Goal: Task Accomplishment & Management: Manage account settings

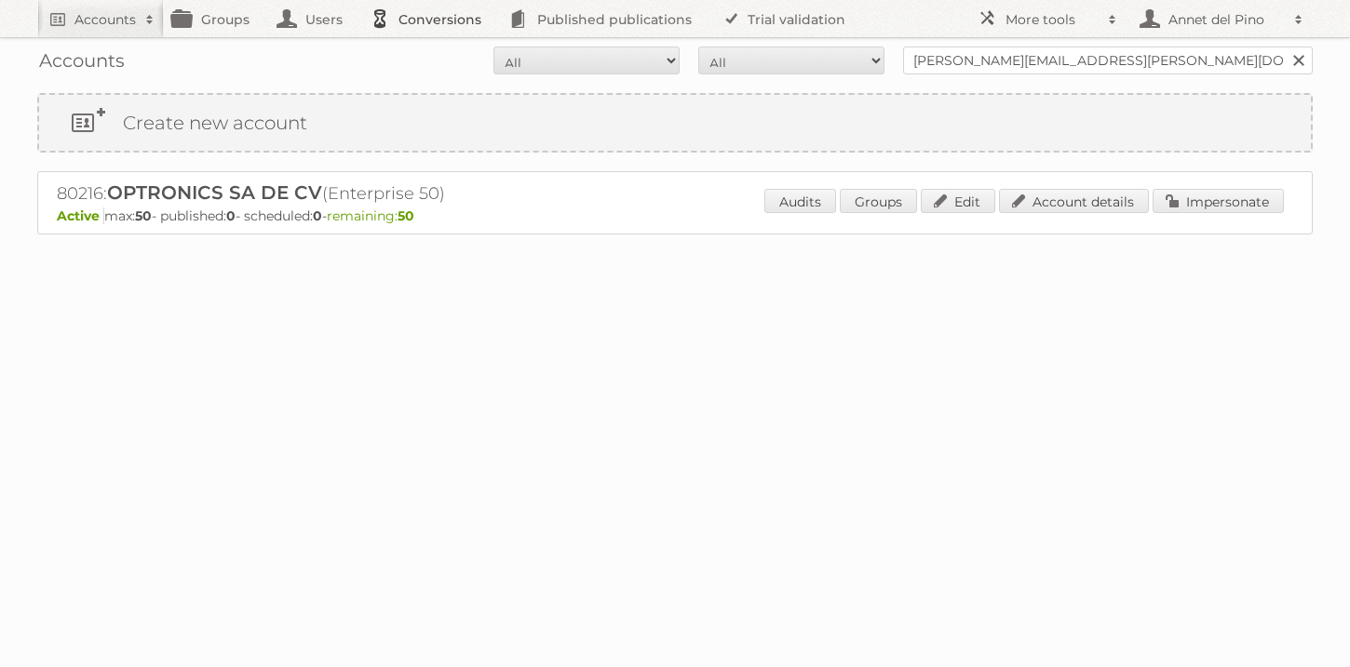
click at [410, 20] on link "Conversions" at bounding box center [430, 18] width 139 height 37
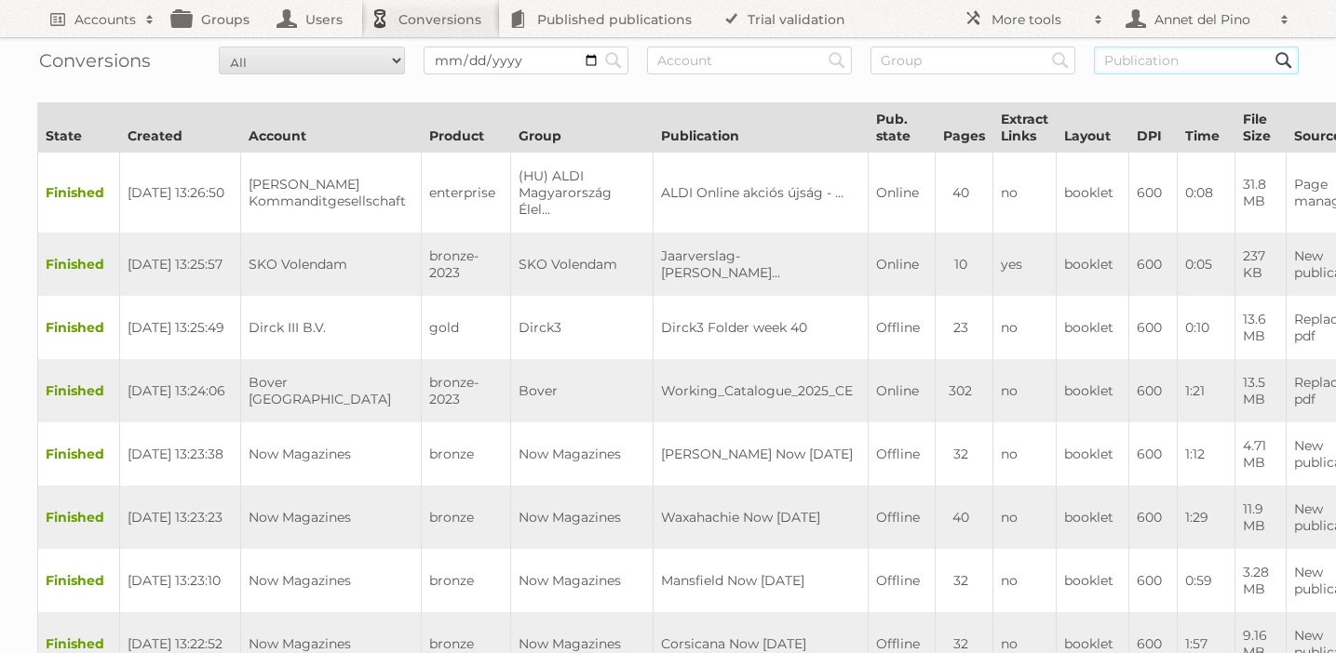
click at [1127, 58] on input "text" at bounding box center [1196, 61] width 205 height 28
paste input "fundamental-accounting-principles-25th-edition-pdf"
type input "fundamental-accounting-principles-25th-edition-pdf"
click at [599, 47] on input "Search" at bounding box center [613, 61] width 28 height 28
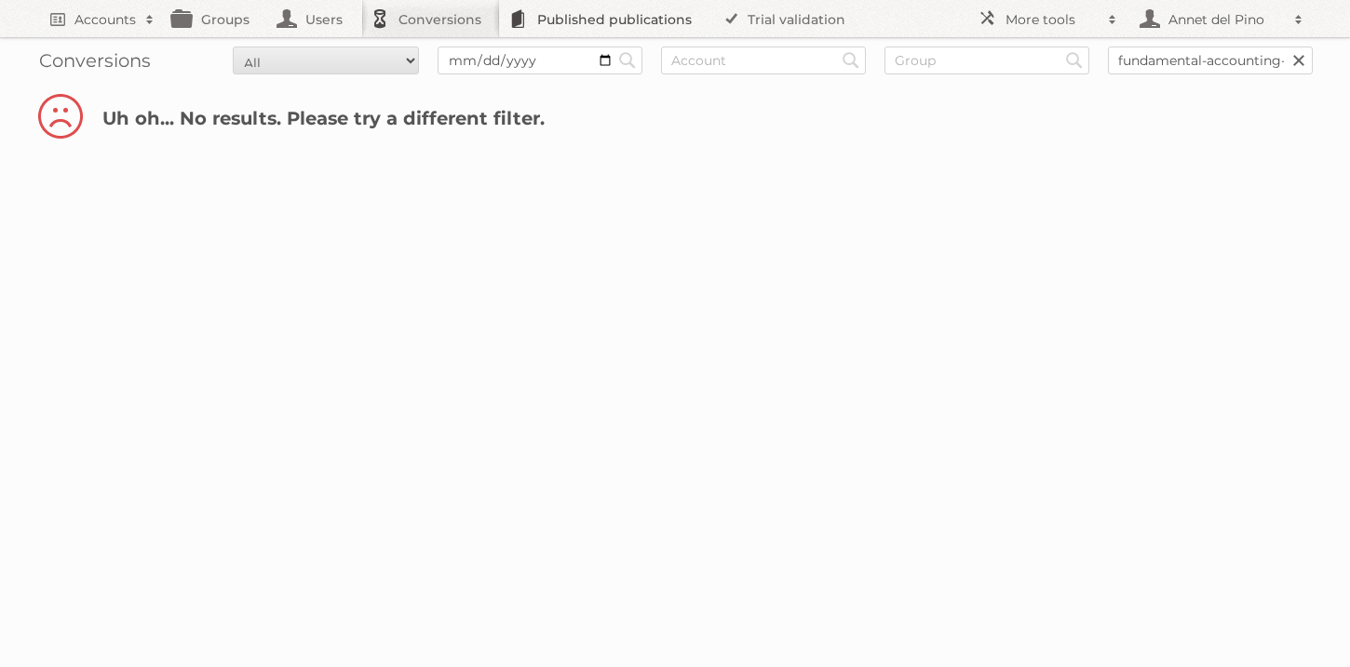
click at [666, 6] on link "Published publications" at bounding box center [605, 18] width 210 height 37
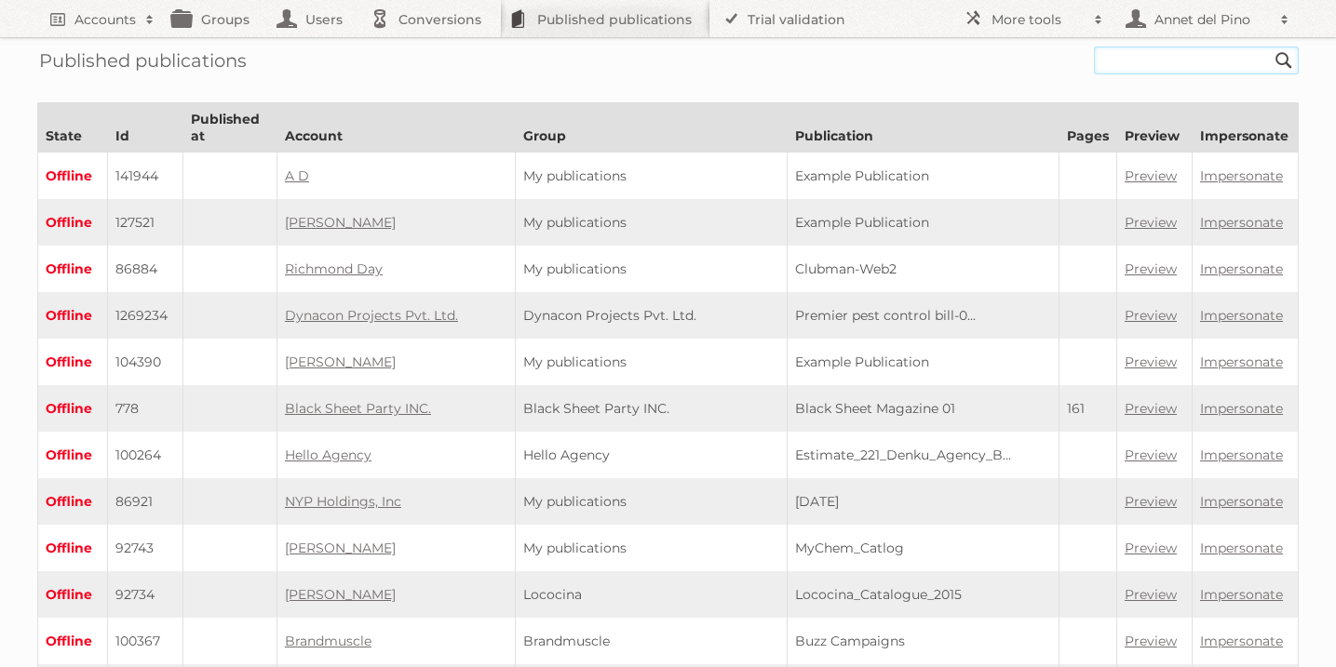
click at [1121, 64] on input "text" at bounding box center [1196, 61] width 205 height 28
paste input "fundamental-accounting-principles-25th-edition-pdf"
type input "fundamental-accounting-principles-25th-edition-pdf"
click at [1270, 47] on input "Search" at bounding box center [1284, 61] width 28 height 28
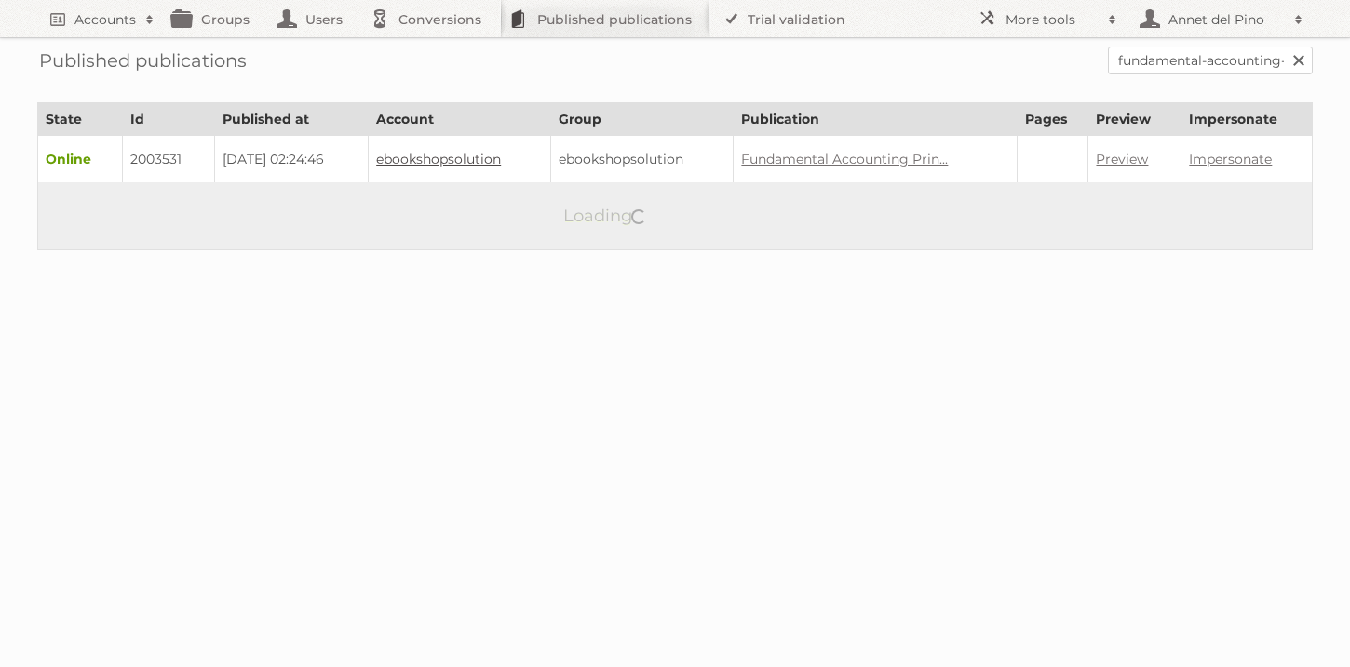
click at [462, 162] on link "ebookshopsolution" at bounding box center [438, 159] width 125 height 17
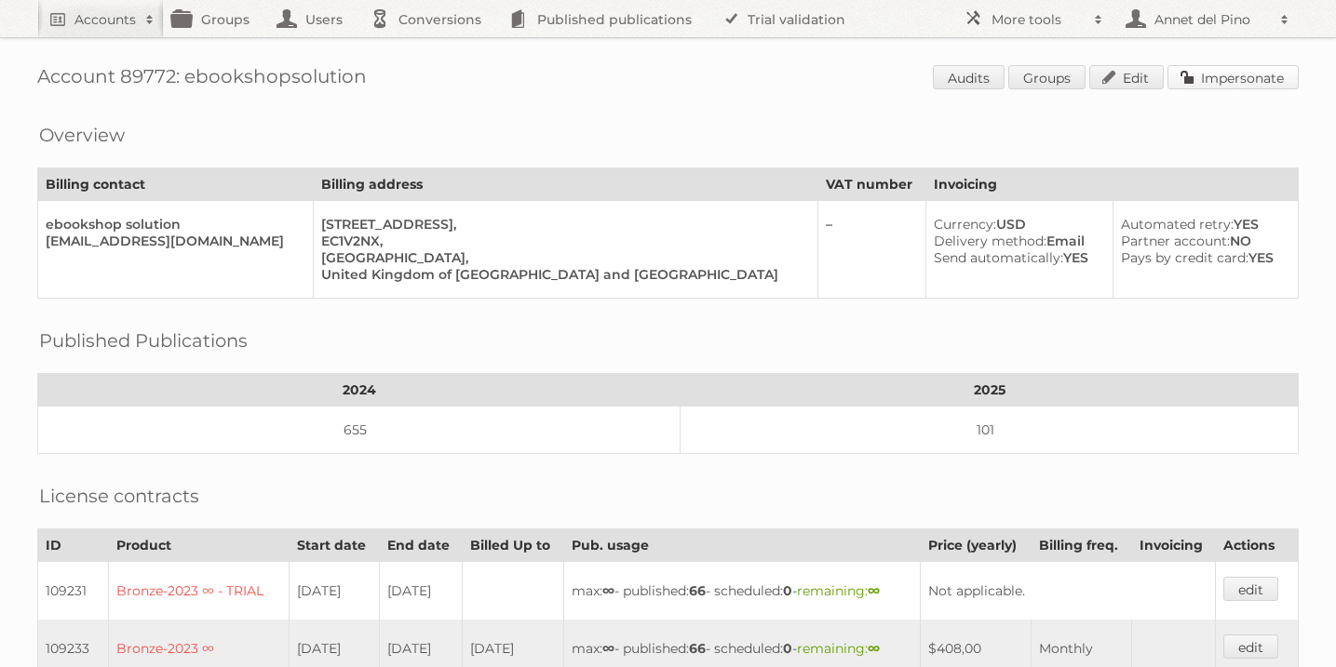
click at [1294, 78] on link "Impersonate" at bounding box center [1232, 77] width 131 height 24
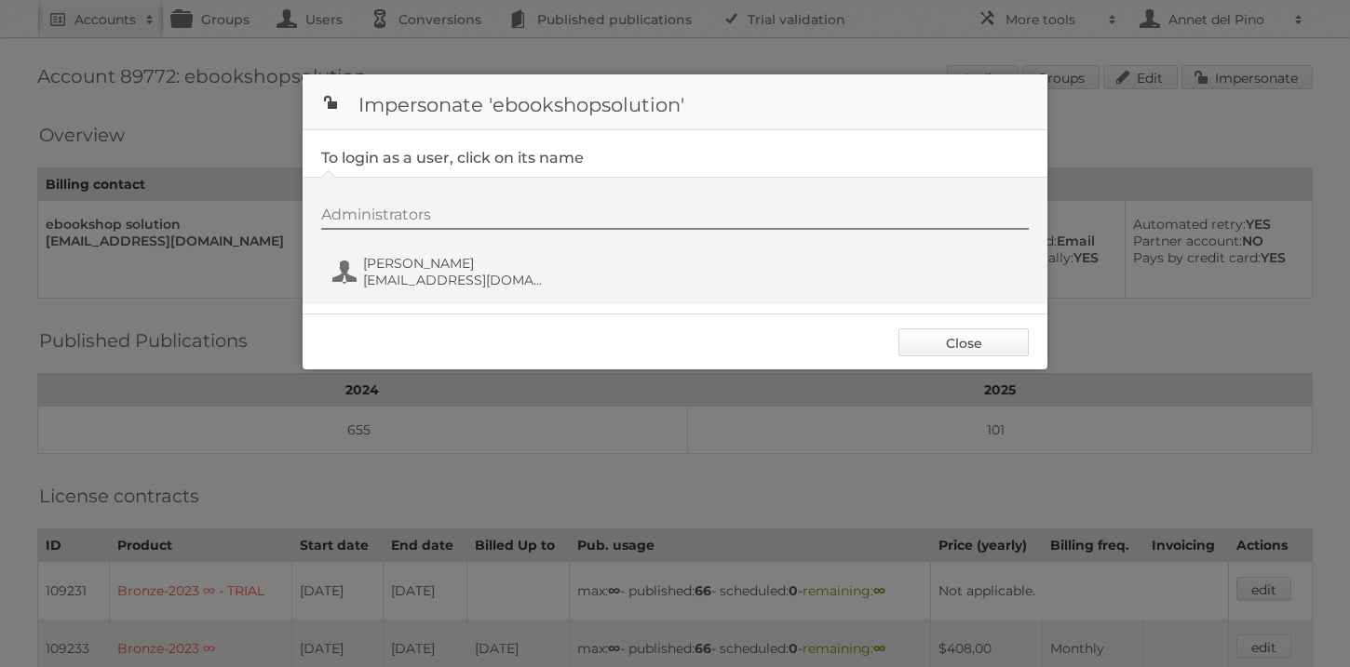
click at [938, 345] on link "Close" at bounding box center [963, 343] width 130 height 28
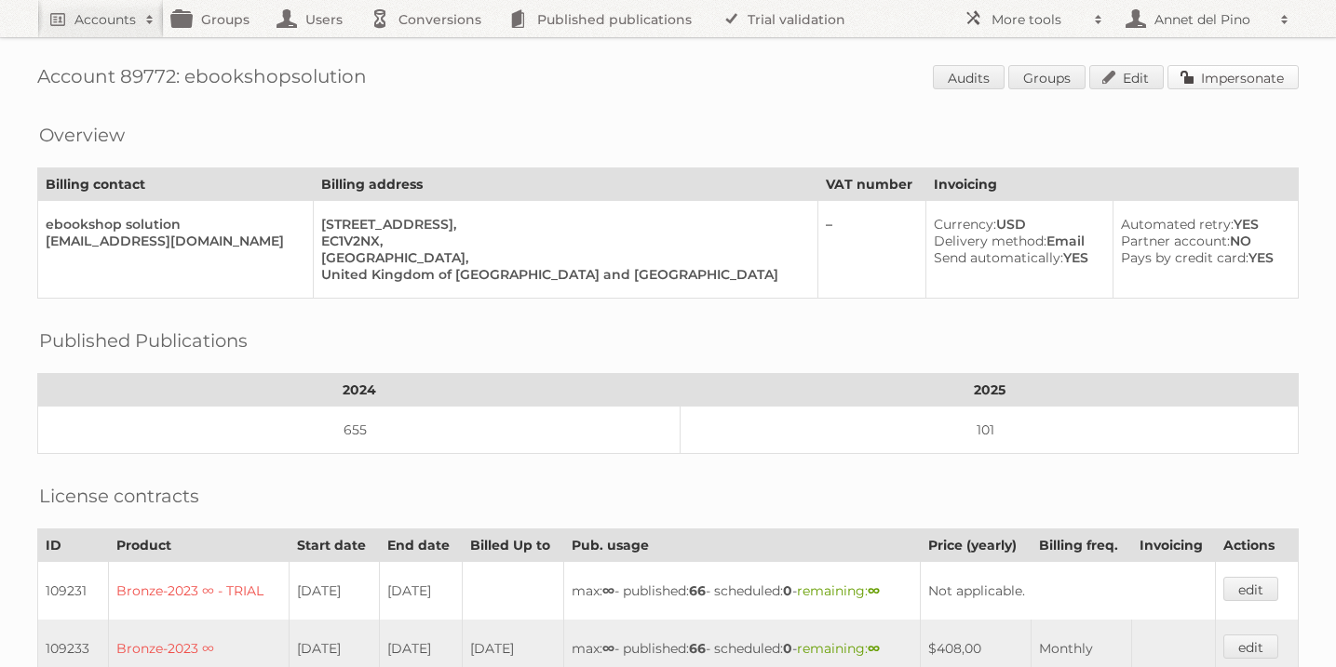
click at [1233, 87] on link "Impersonate" at bounding box center [1232, 77] width 131 height 24
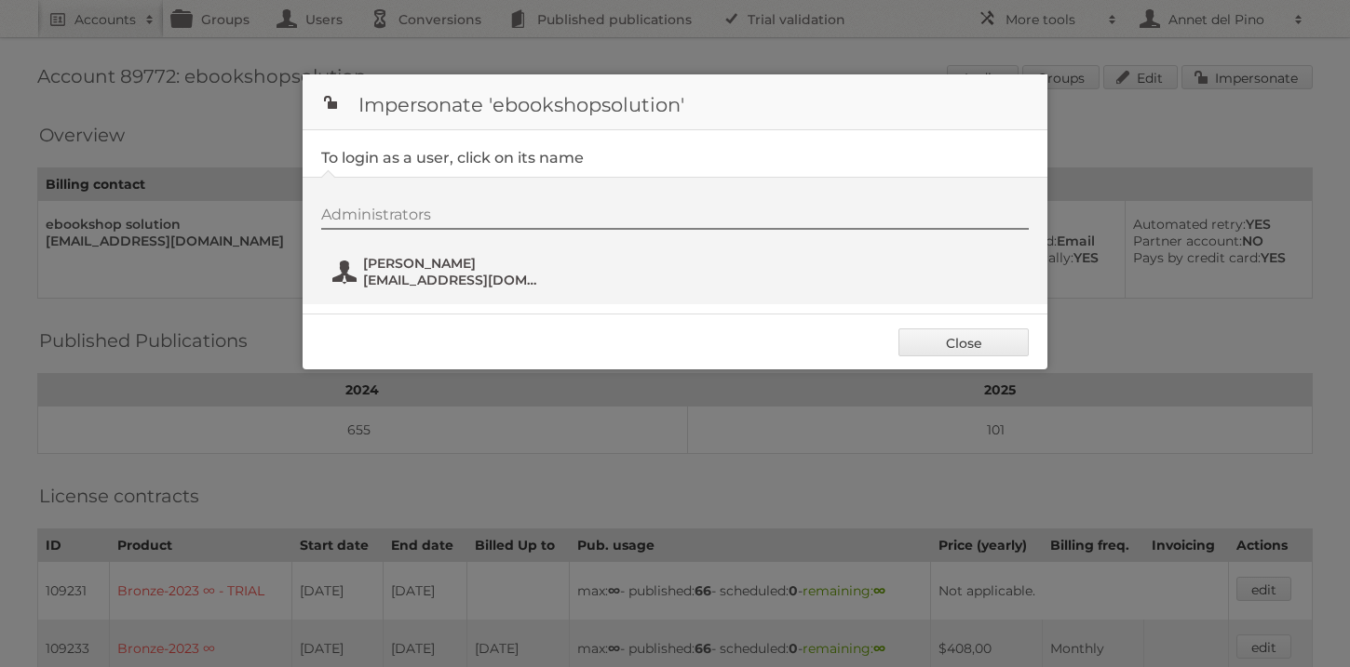
click at [427, 274] on span "[EMAIL_ADDRESS][DOMAIN_NAME]" at bounding box center [453, 280] width 181 height 17
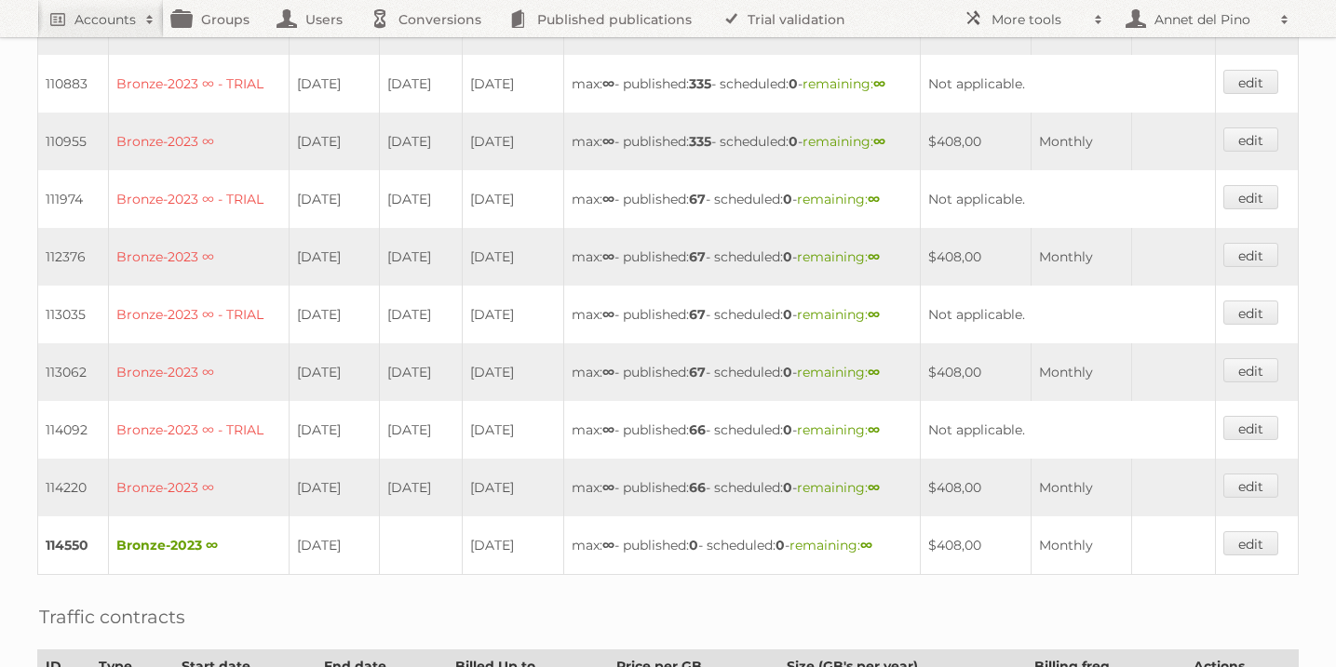
scroll to position [797, 0]
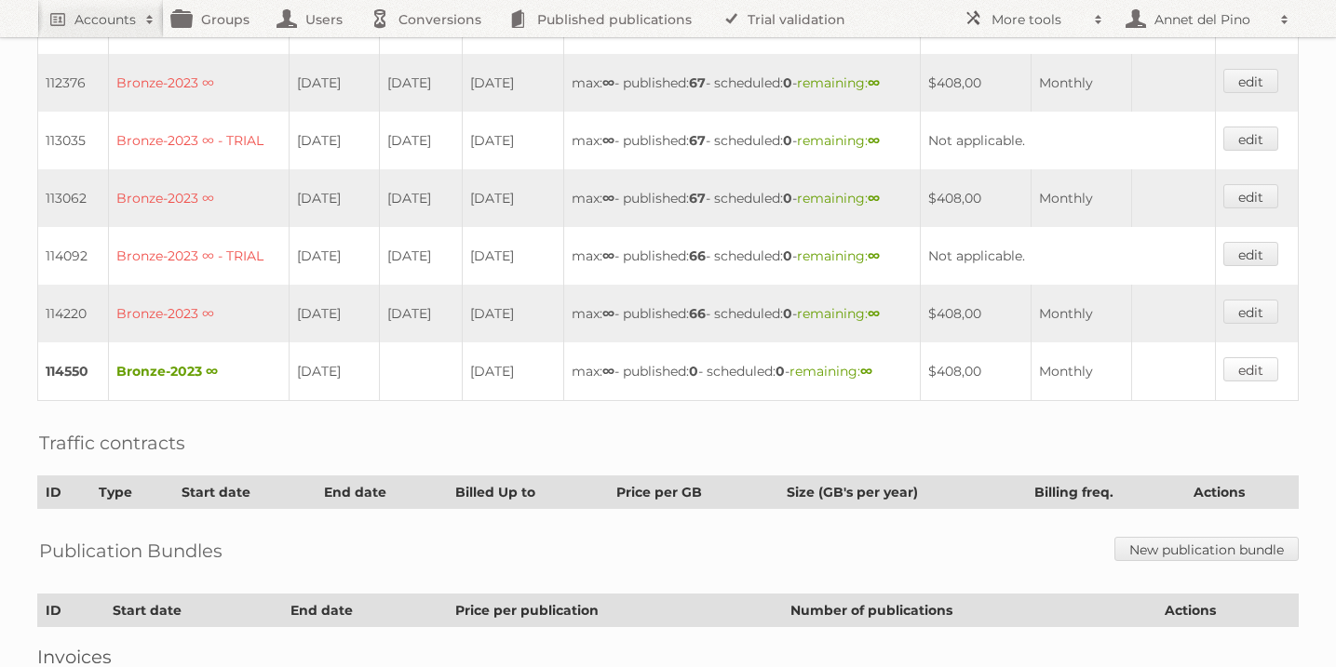
click at [1260, 365] on link "edit" at bounding box center [1250, 369] width 55 height 24
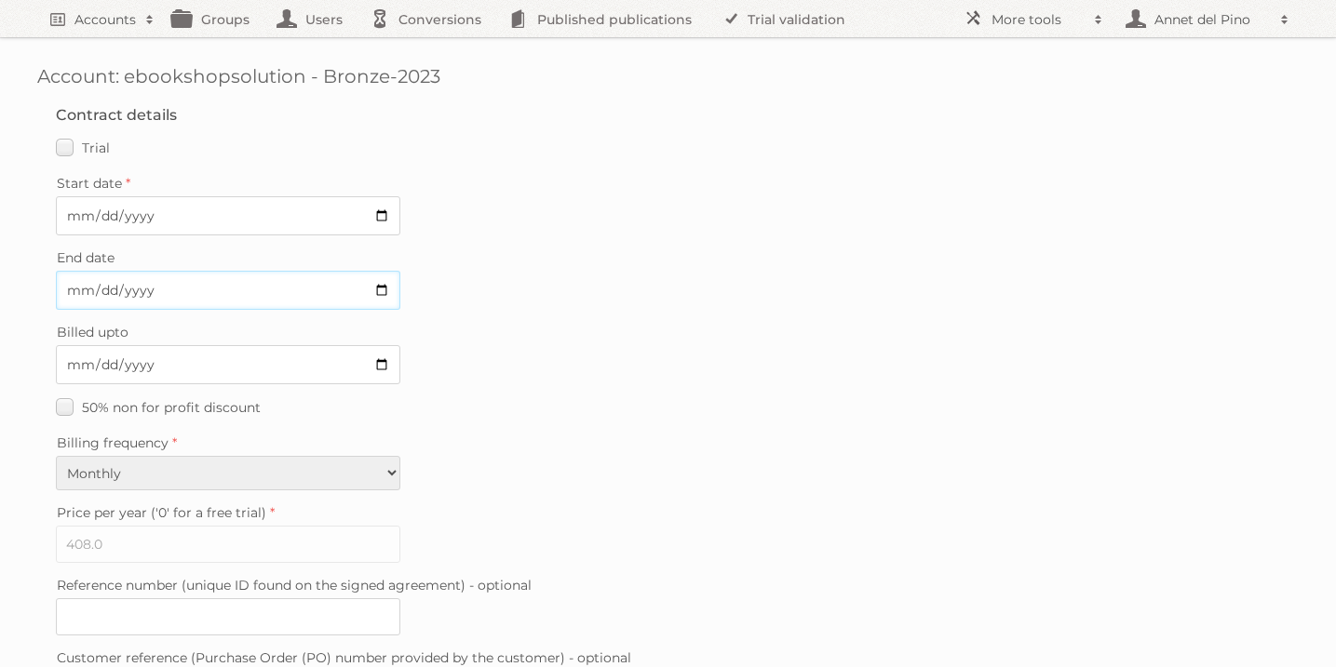
click at [383, 285] on input "End date" at bounding box center [228, 290] width 344 height 39
type input "[DATE]"
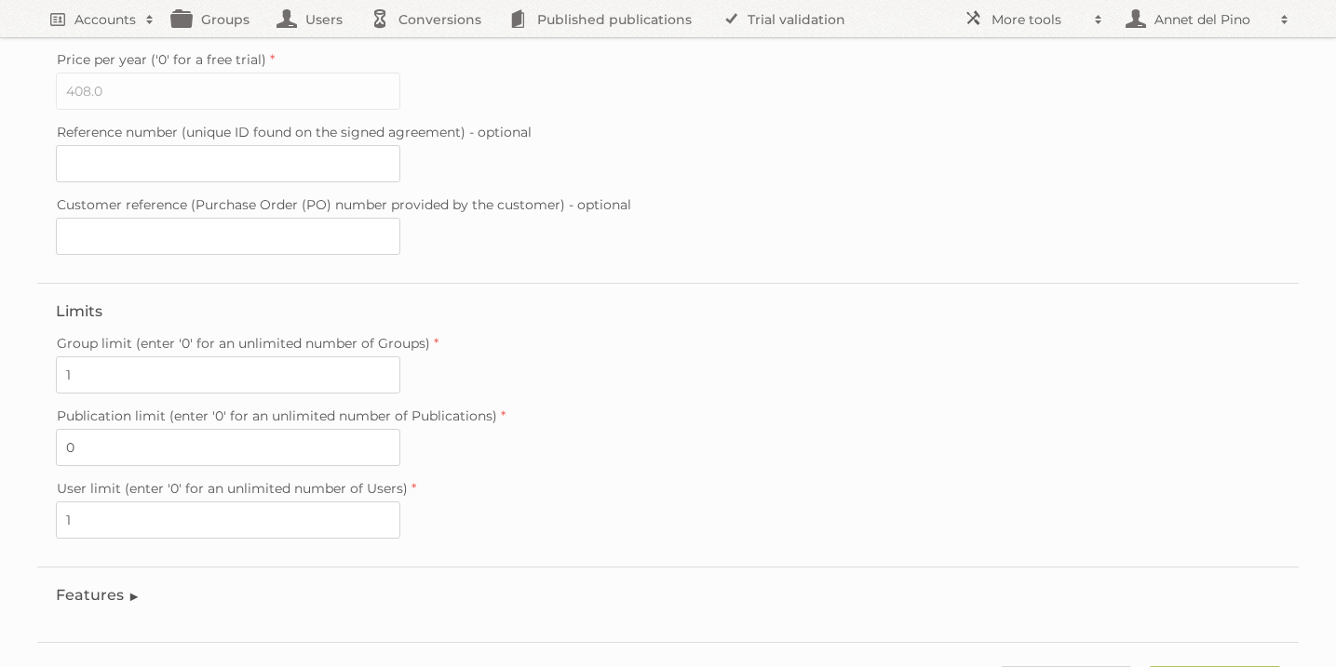
scroll to position [522, 0]
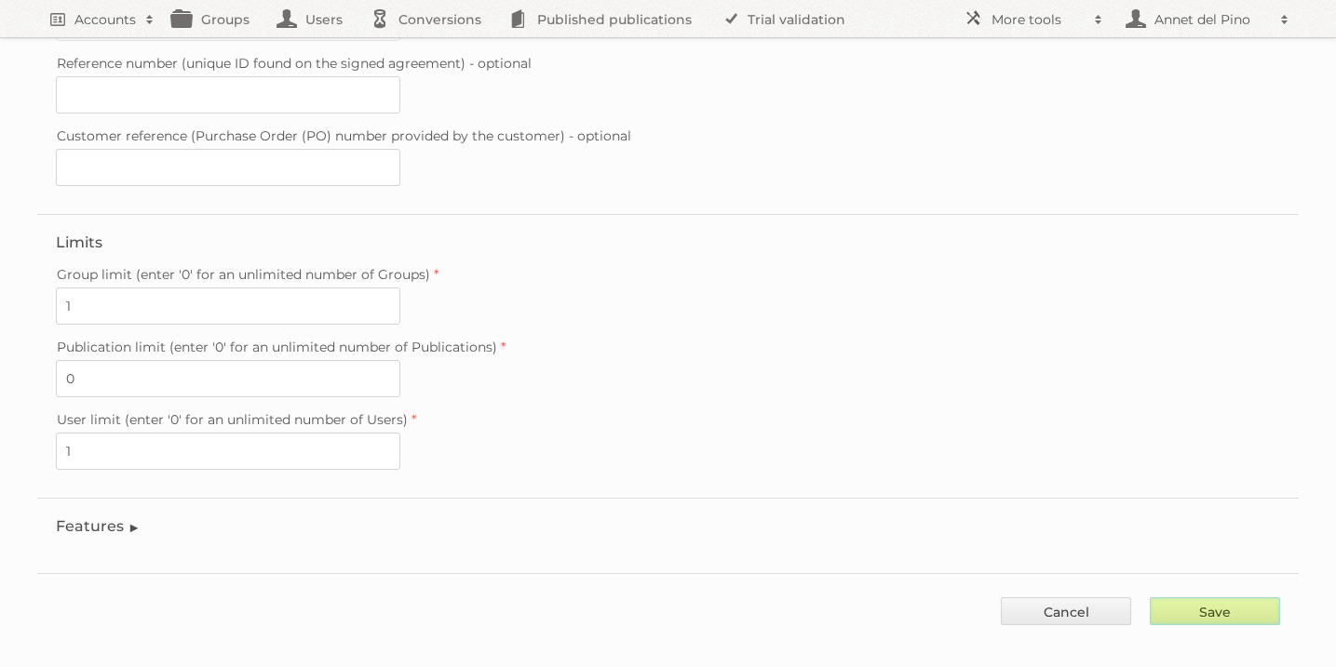
click at [1261, 598] on input "Save" at bounding box center [1215, 612] width 130 height 28
type input "..."
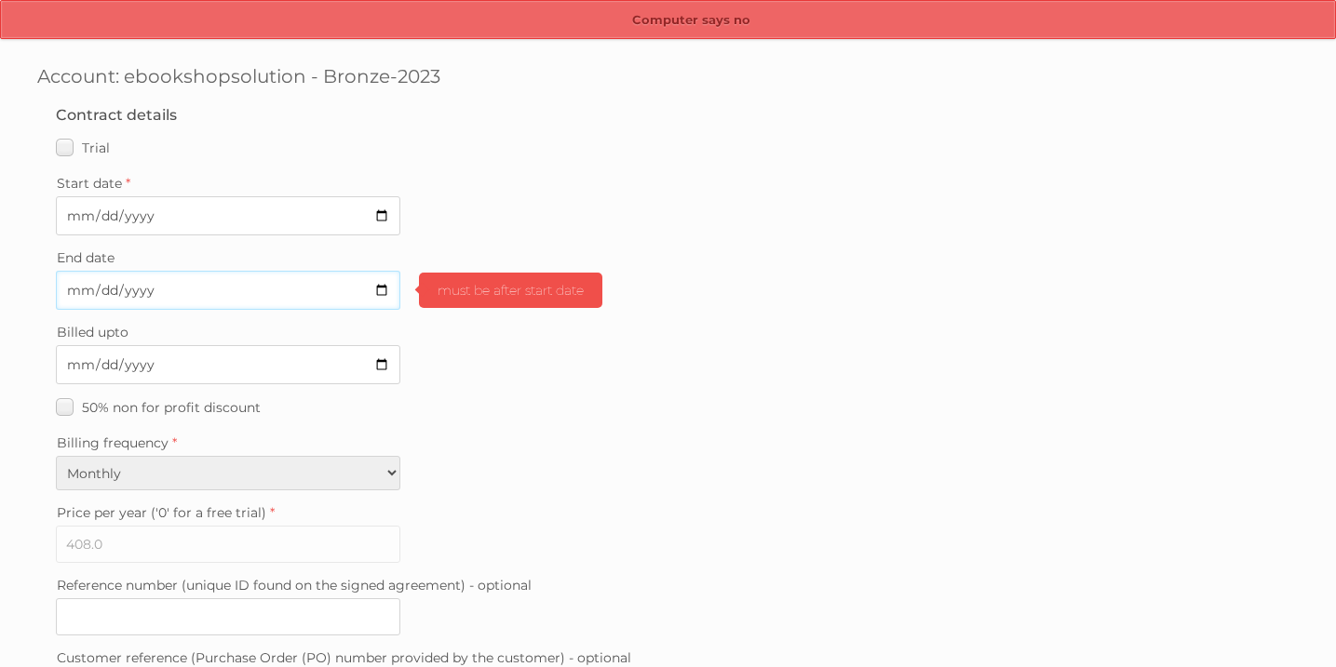
click at [385, 291] on input "2025-08-27" at bounding box center [228, 290] width 344 height 39
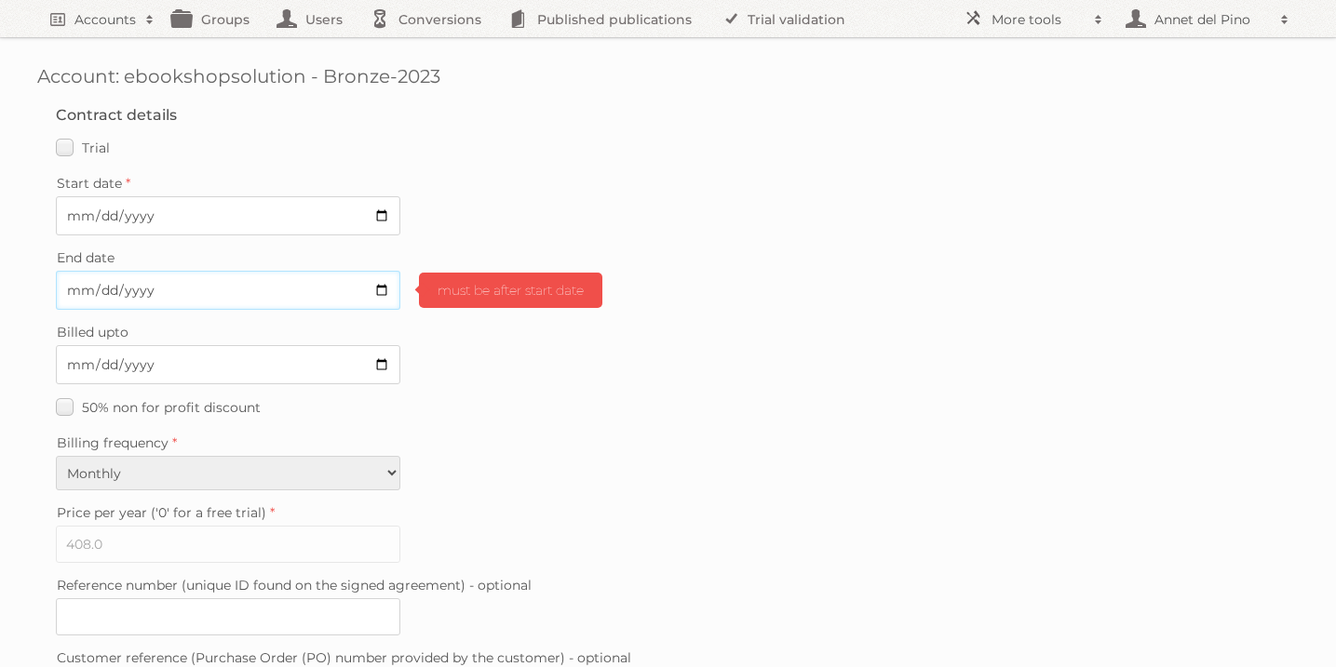
type input "2025-08-29"
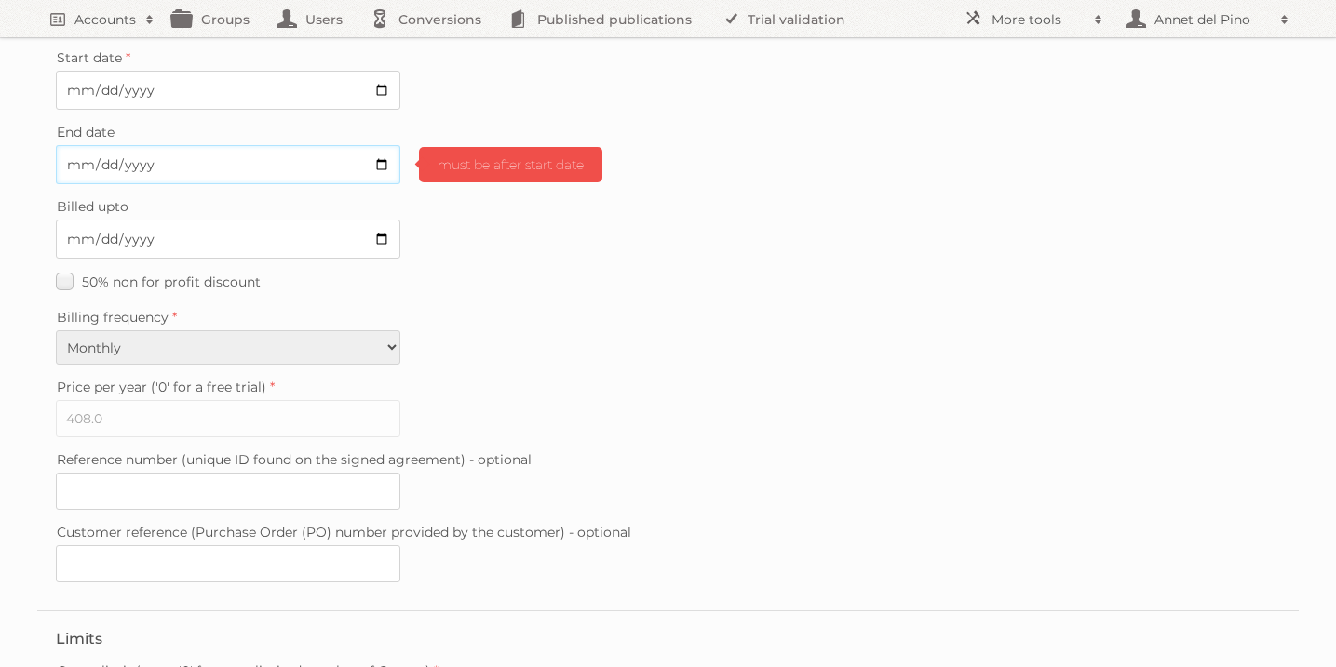
scroll to position [522, 0]
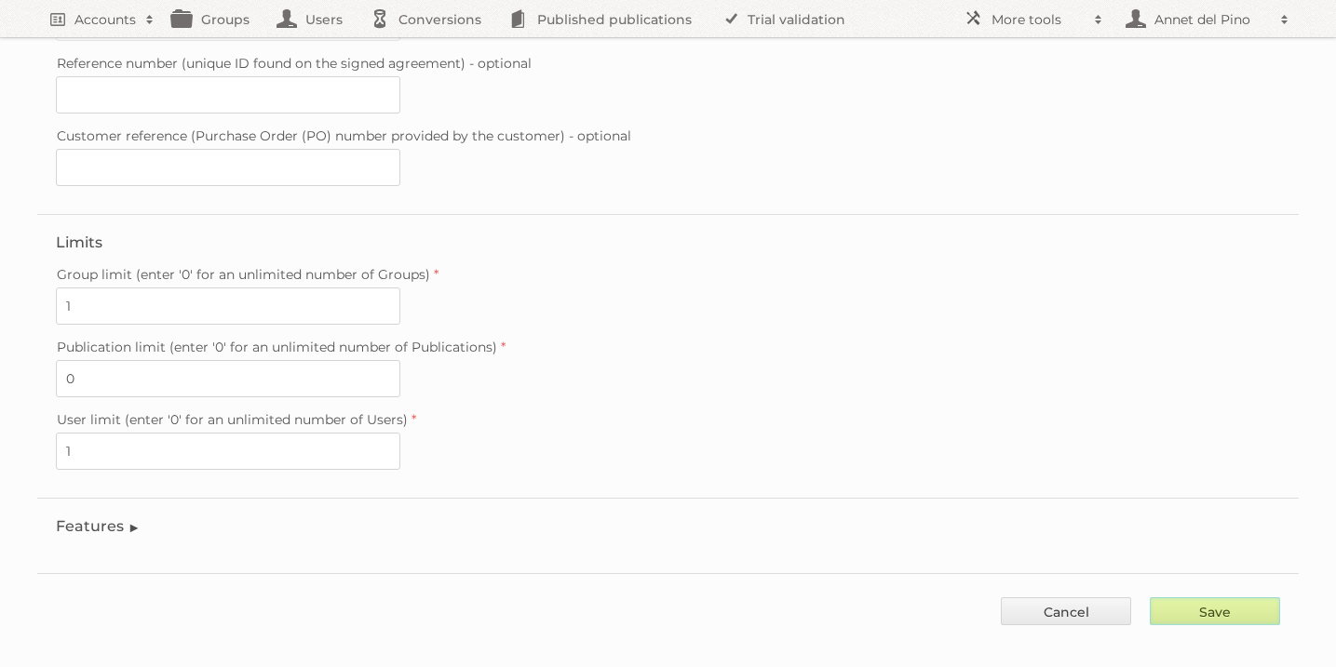
click at [1238, 607] on input "Save" at bounding box center [1215, 612] width 130 height 28
type input "..."
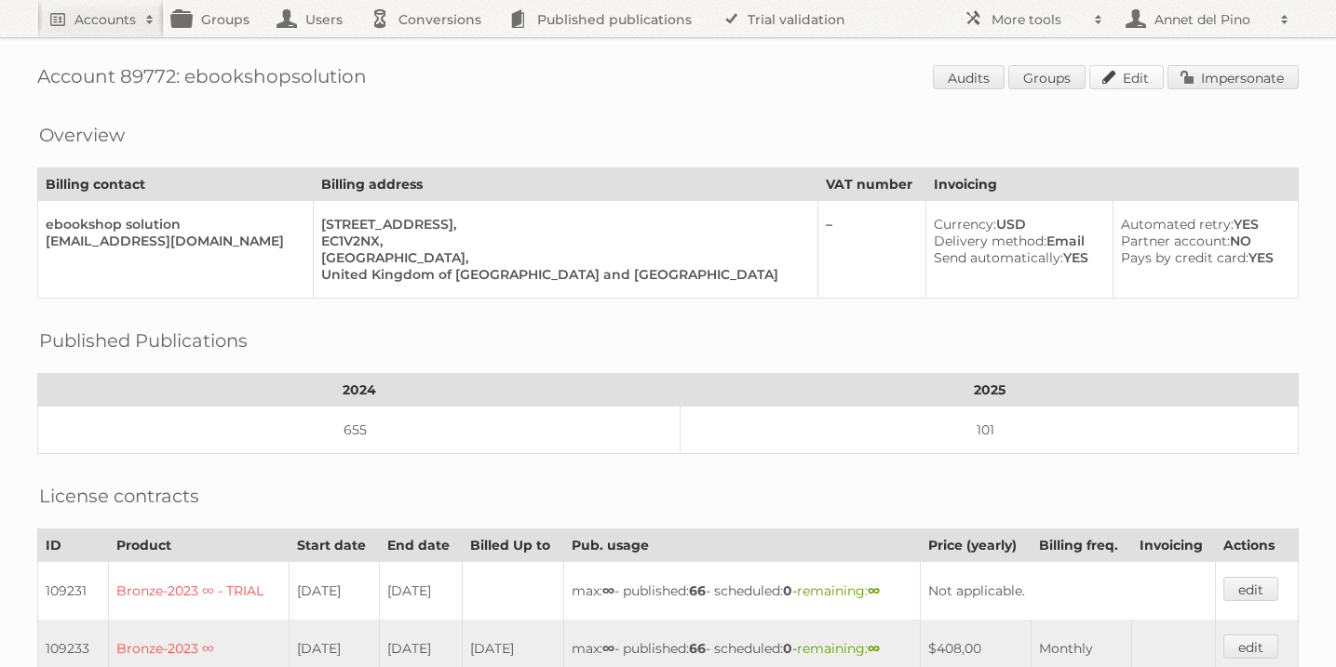
click at [1145, 83] on link "Edit" at bounding box center [1126, 77] width 74 height 24
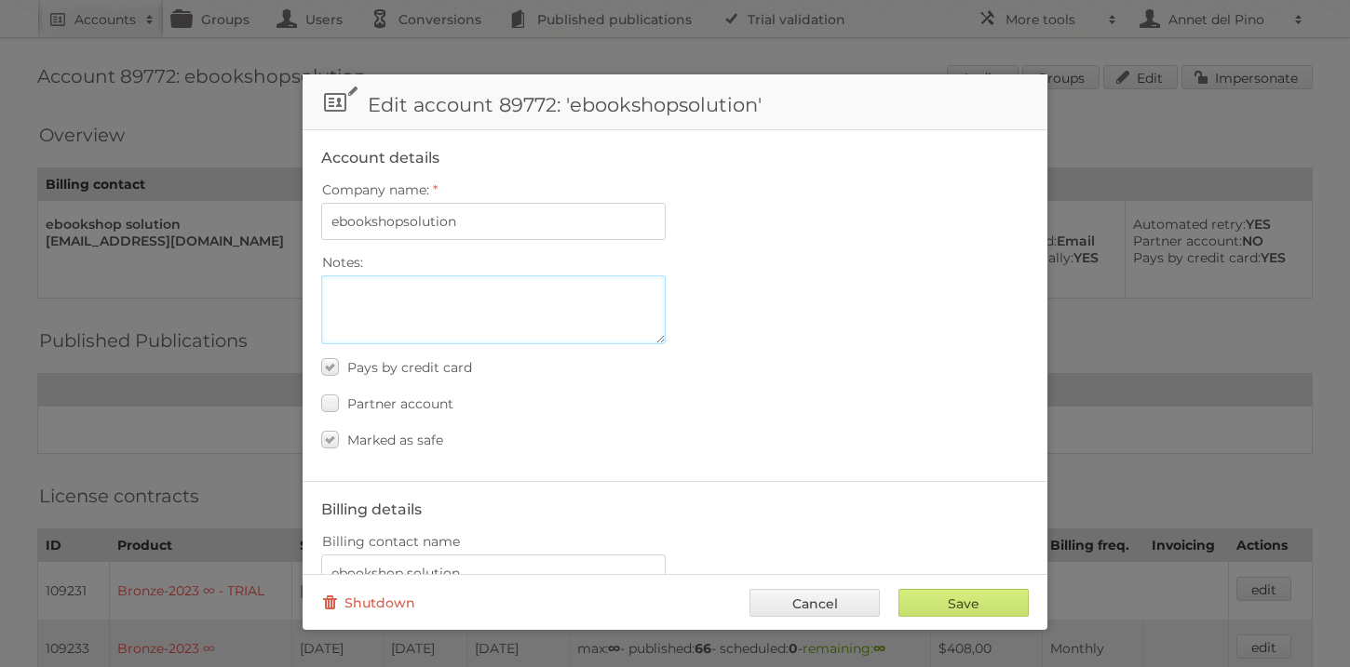
click at [554, 283] on textarea "Notes:" at bounding box center [493, 310] width 344 height 69
click at [543, 301] on textarea "Notes:" at bounding box center [493, 310] width 344 height 69
paste textarea "https://app.asana.com/1/11178336824504/project/1115516398319625/task/1211475812…"
type textarea "https://app.asana.com/1/11178336824504/project/1115516398319625/task/1211475812…"
click at [958, 603] on input "Save" at bounding box center [963, 603] width 130 height 28
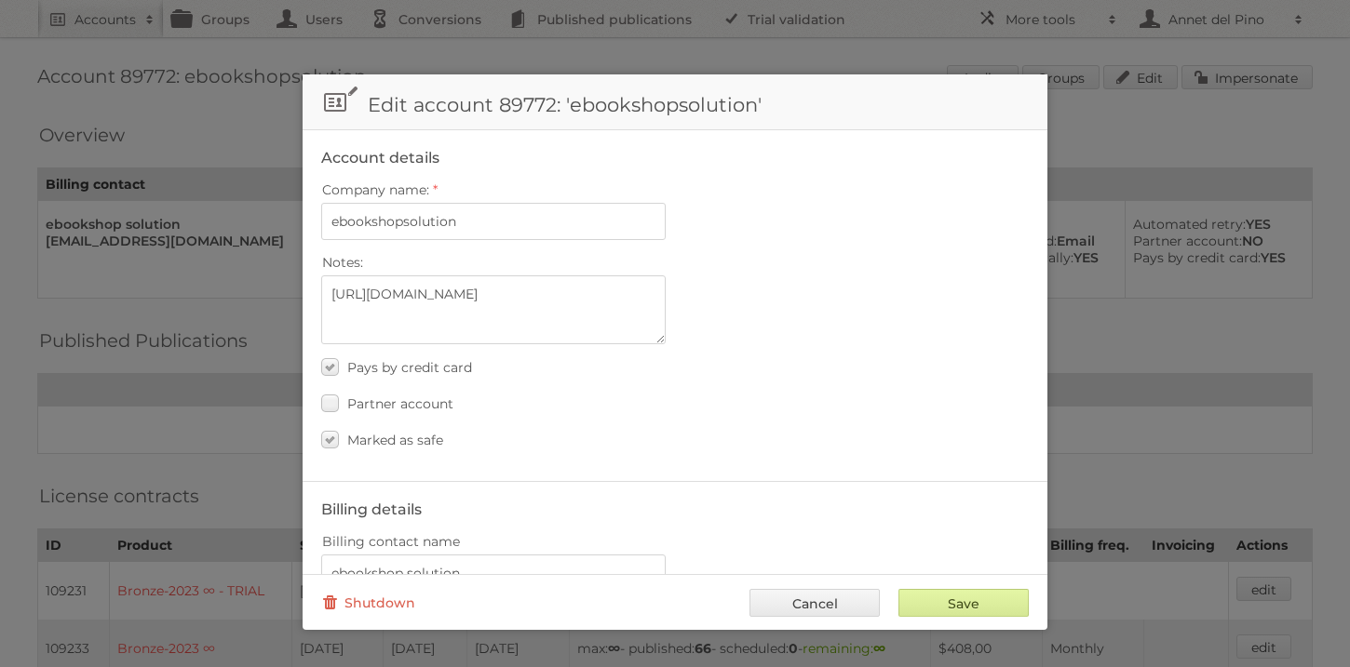
type input "..."
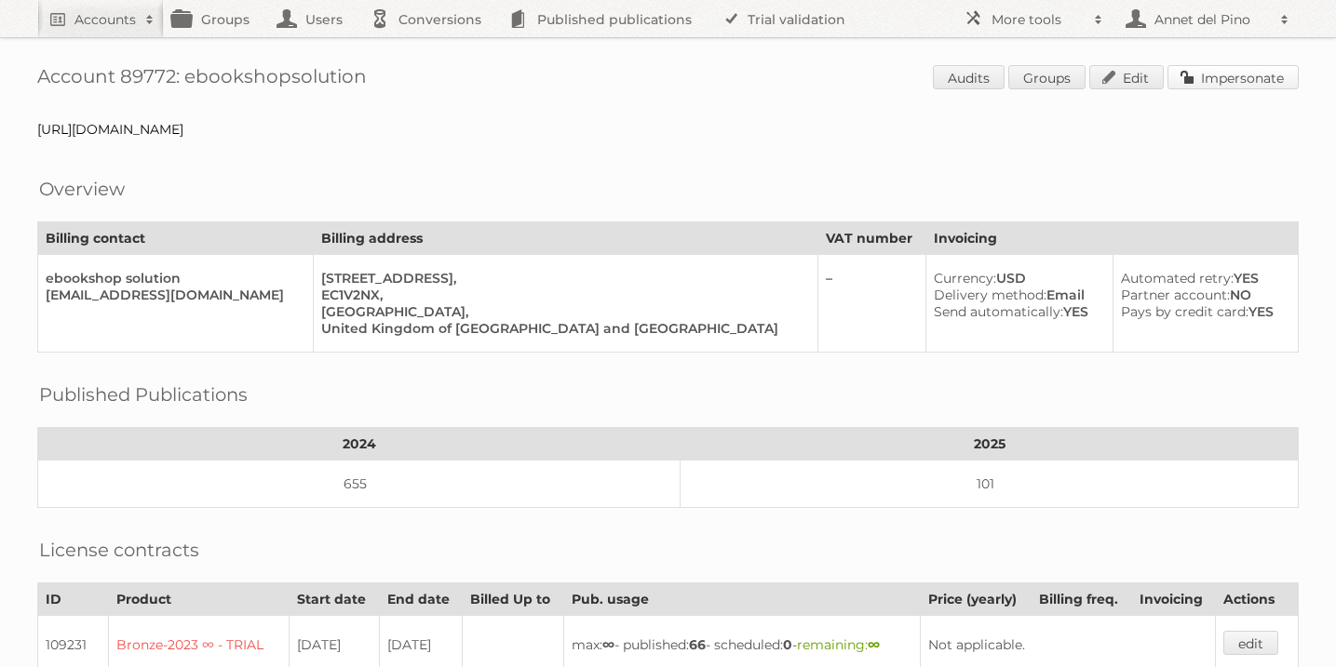
click at [1209, 71] on link "Impersonate" at bounding box center [1232, 77] width 131 height 24
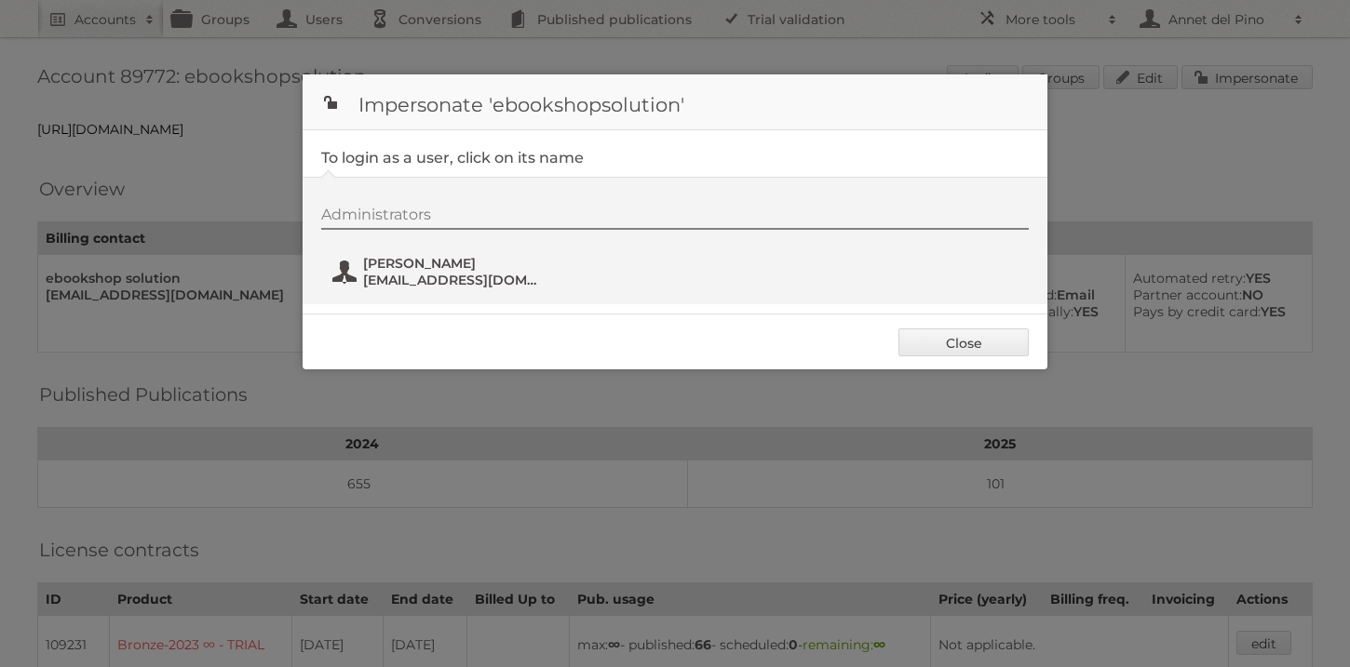
click at [435, 265] on span "abdo ch" at bounding box center [453, 263] width 181 height 17
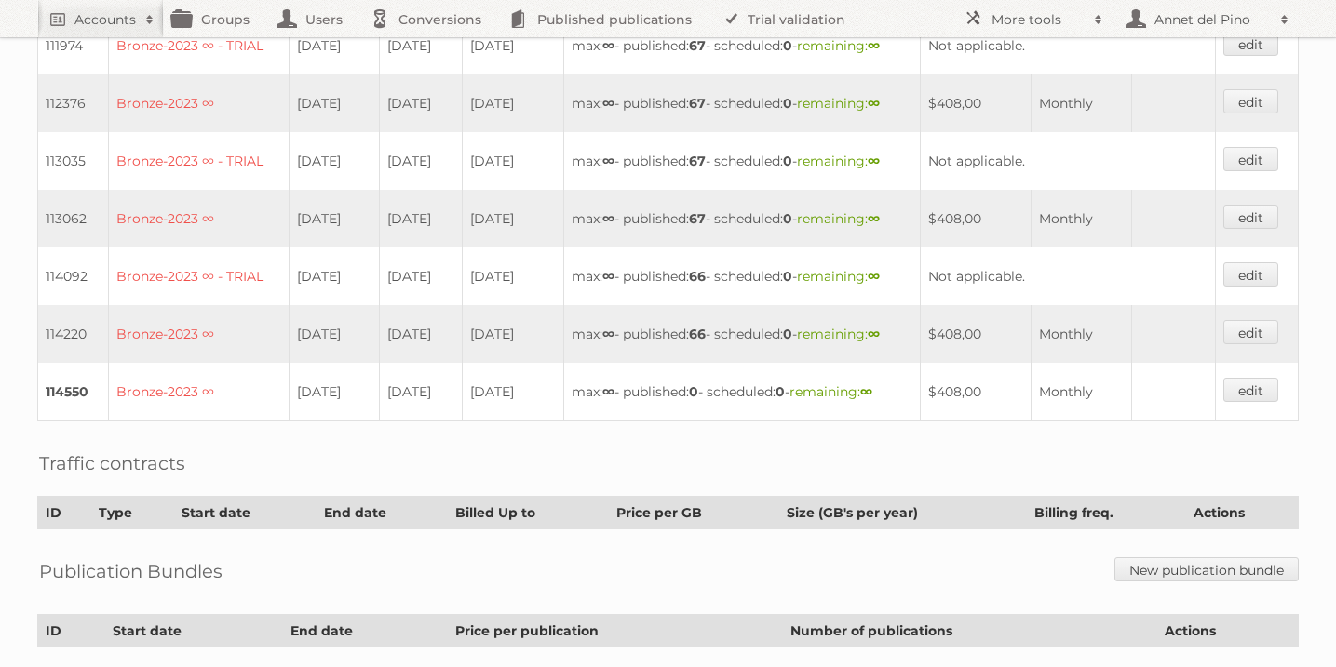
scroll to position [983, 0]
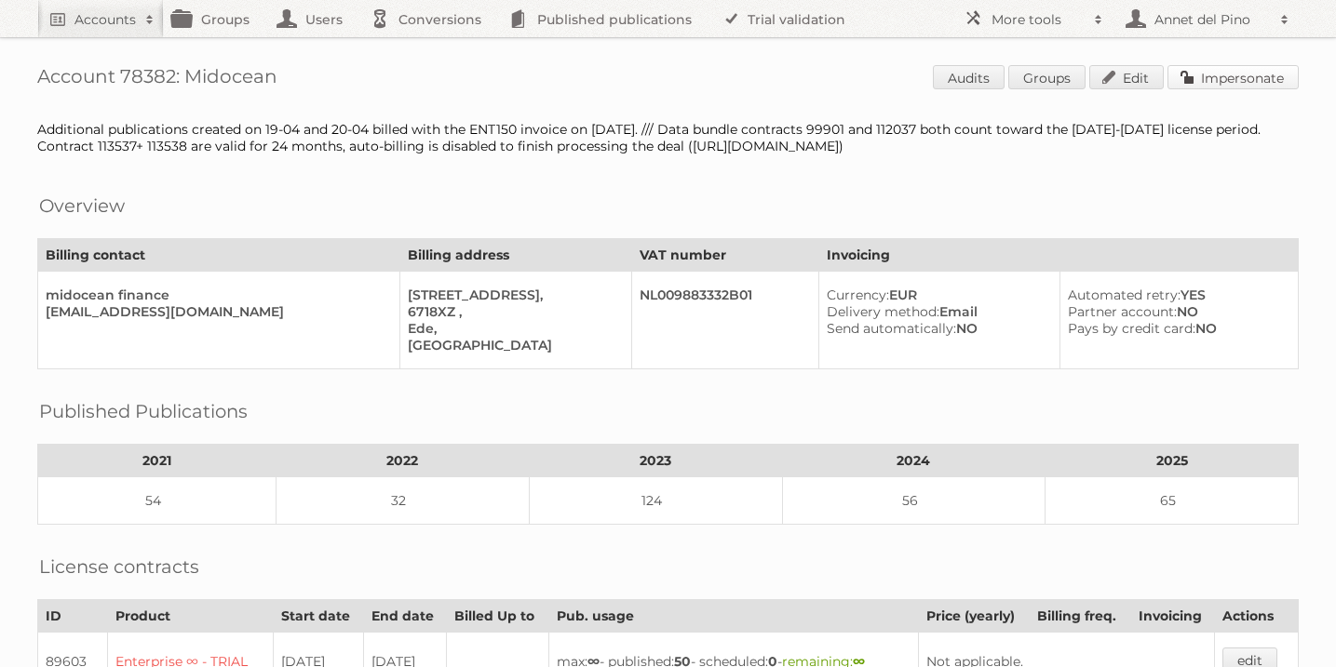
click at [1259, 78] on link "Impersonate" at bounding box center [1232, 77] width 131 height 24
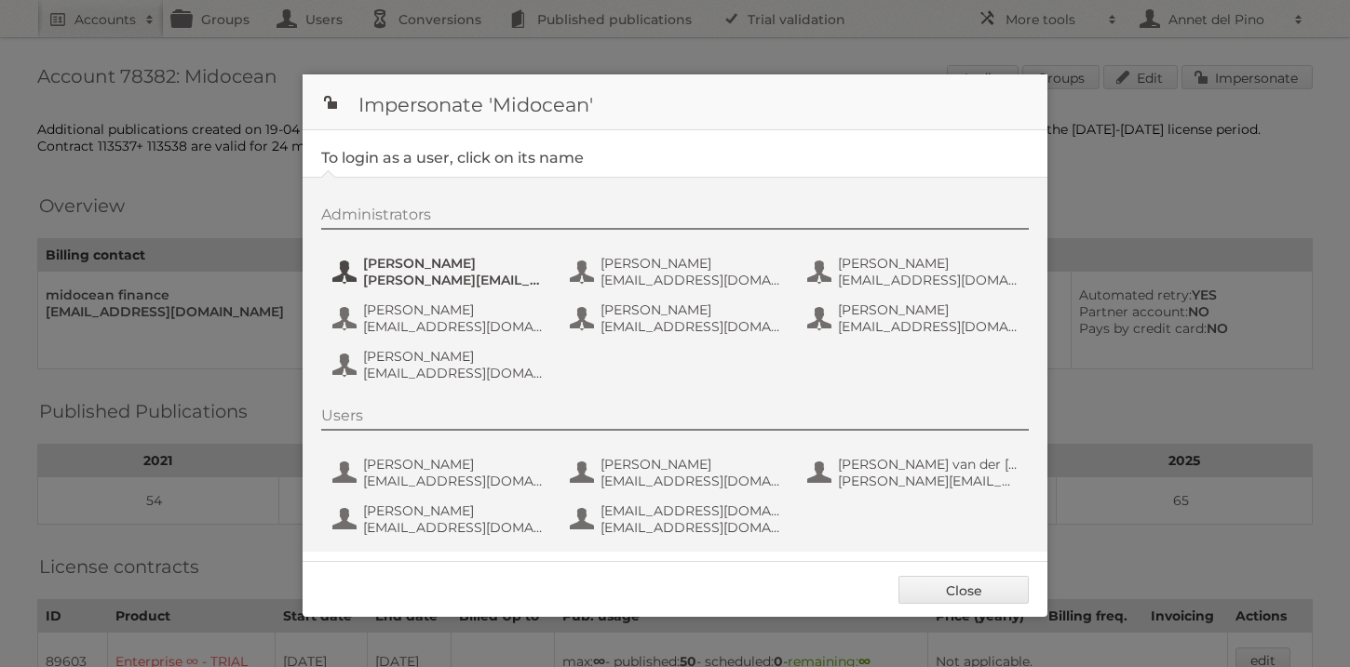
click at [480, 273] on span "[PERSON_NAME][EMAIL_ADDRESS][DOMAIN_NAME]" at bounding box center [453, 280] width 181 height 17
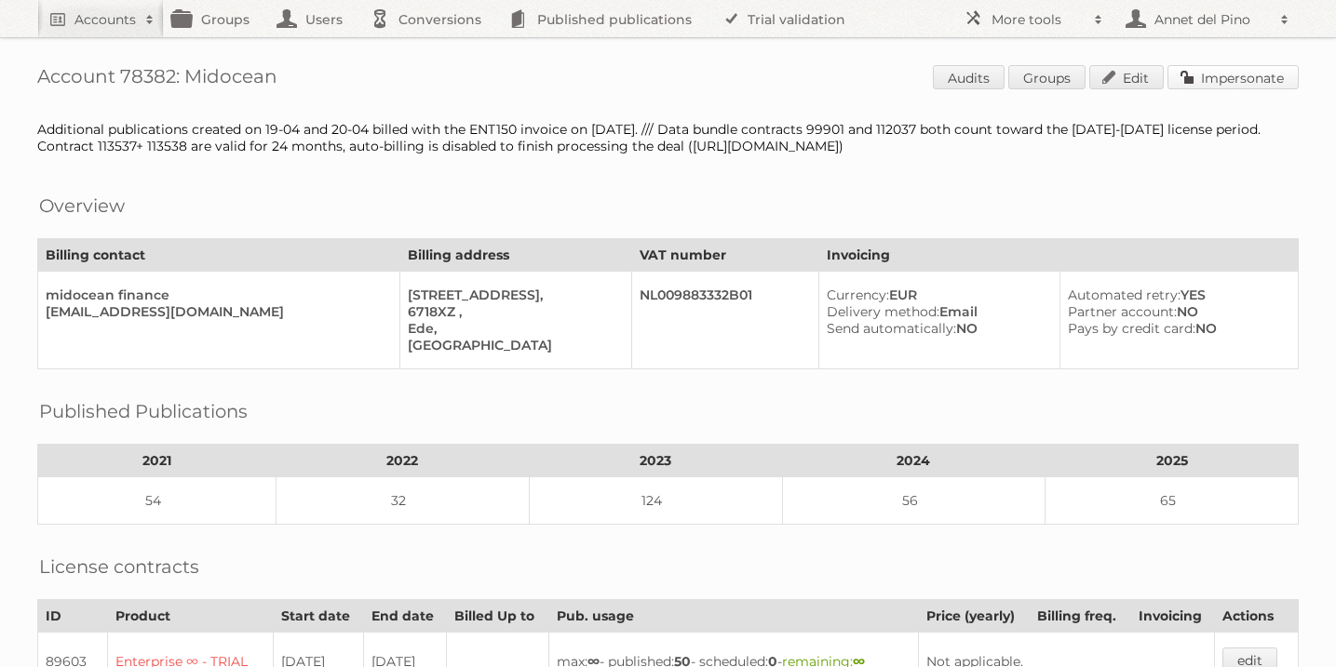
click at [1266, 83] on link "Impersonate" at bounding box center [1232, 77] width 131 height 24
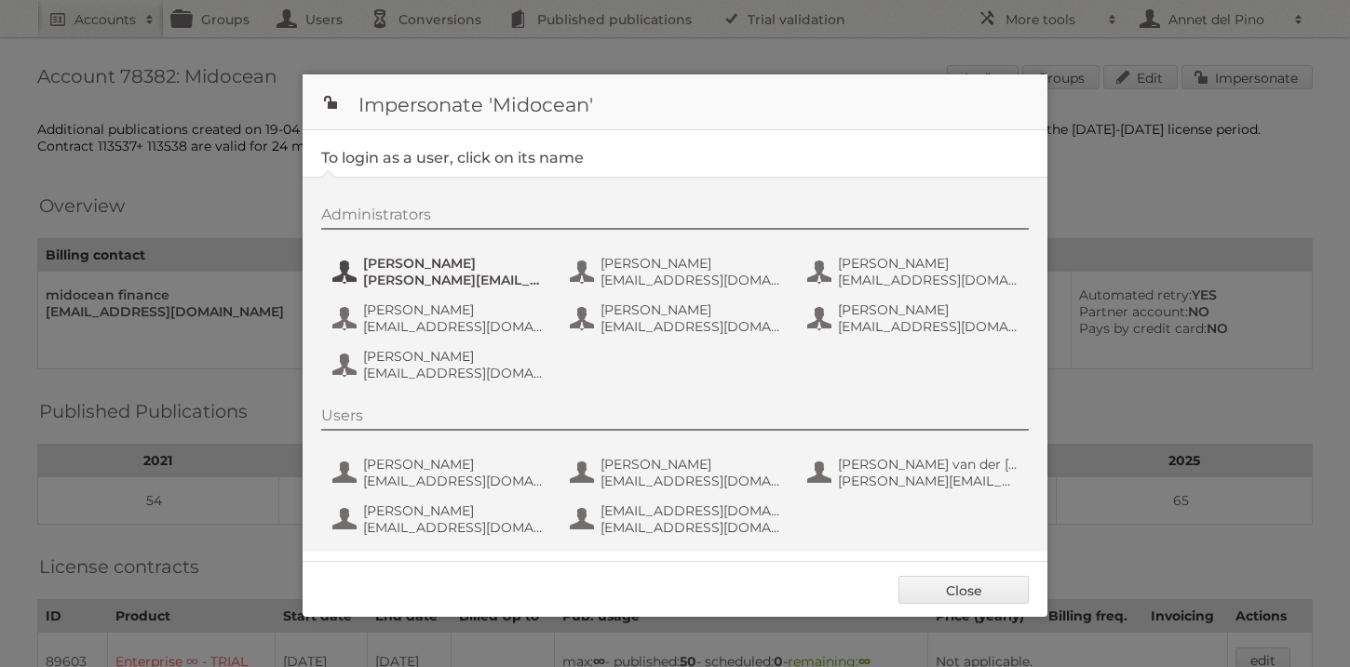
click at [492, 266] on span "Alfonso" at bounding box center [453, 263] width 181 height 17
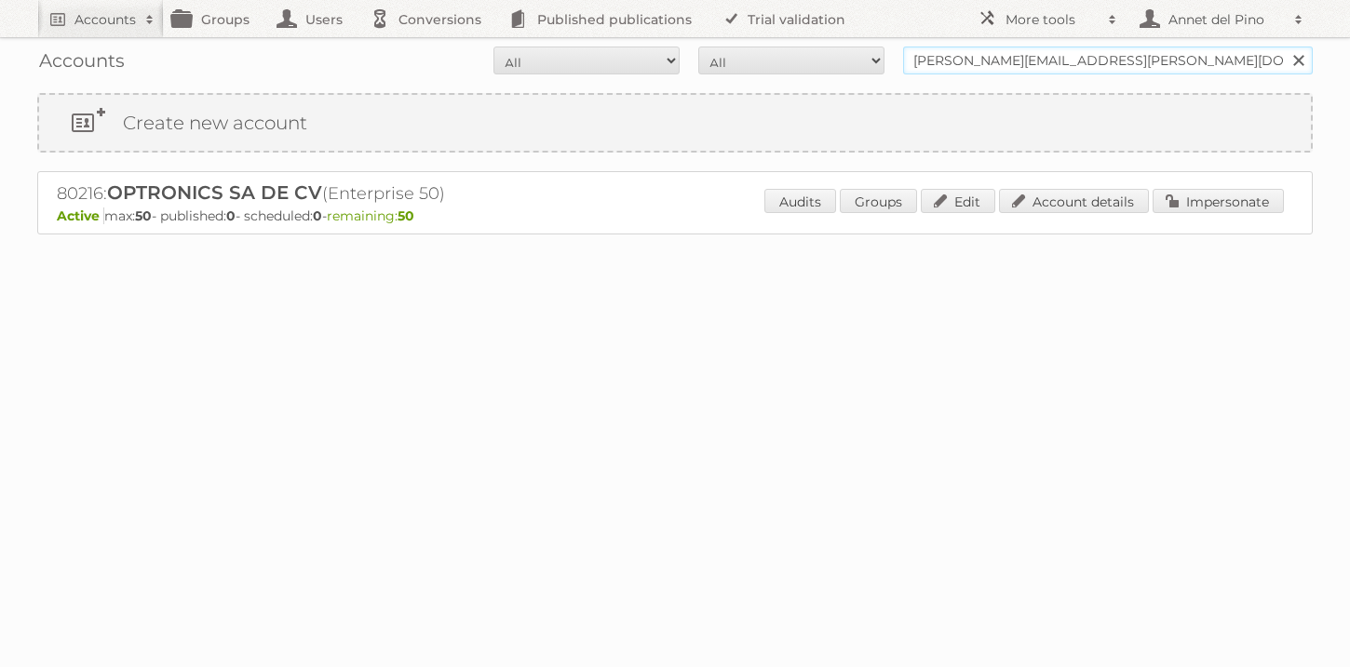
click at [970, 65] on input "jessica.alvarez@splittel.com" at bounding box center [1108, 61] width 410 height 28
type input "annet@publitas.com"
click at [1284, 47] on input "Search" at bounding box center [1298, 61] width 28 height 28
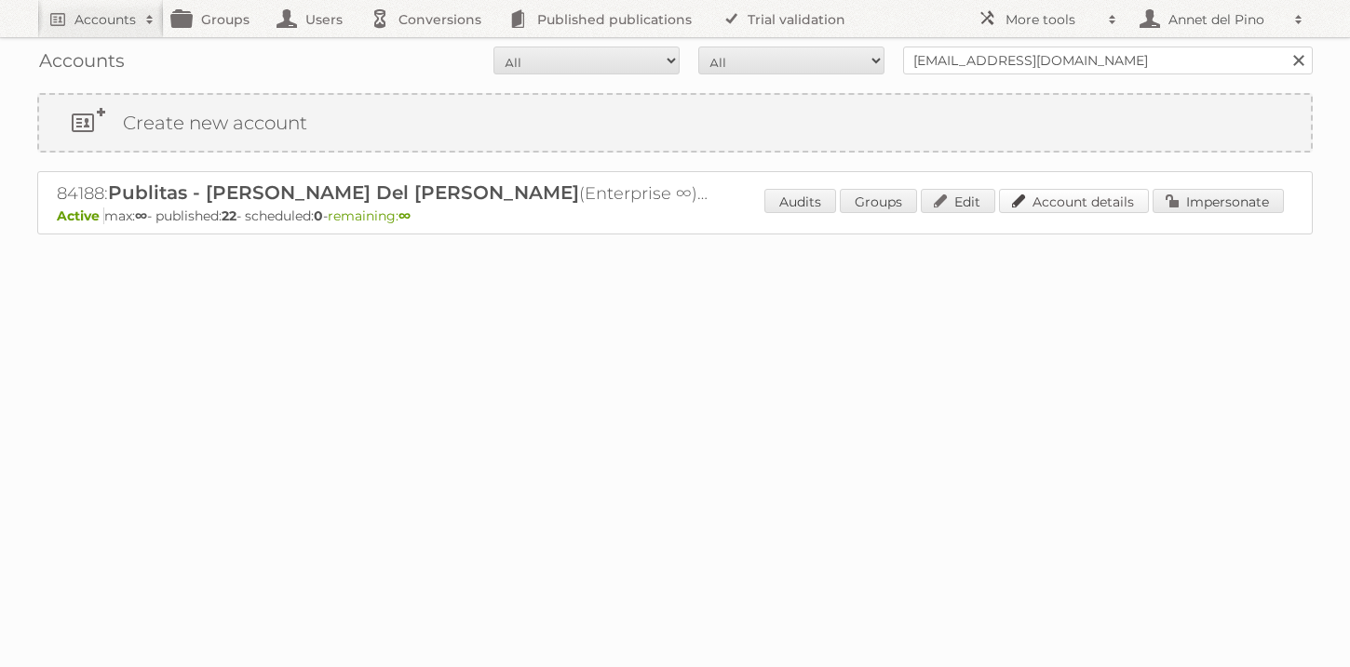
click at [1076, 200] on link "Account details" at bounding box center [1074, 201] width 150 height 24
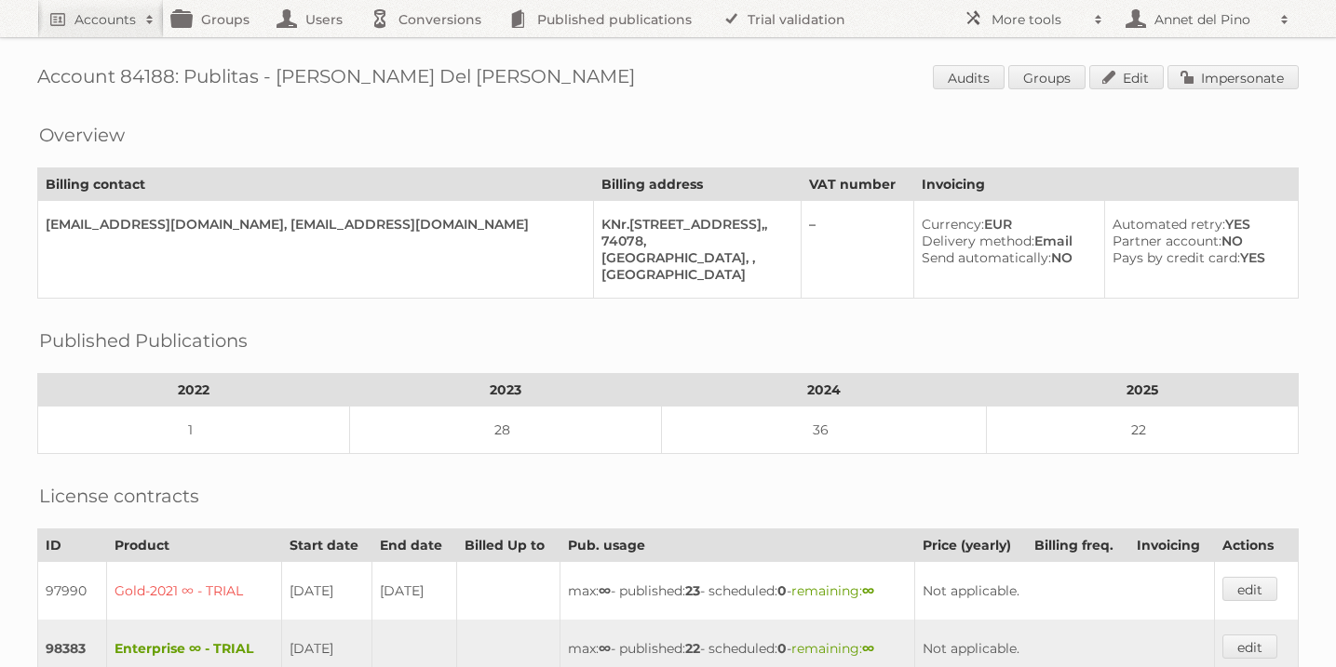
click at [1265, 92] on div "Account 84188: Publitas - [PERSON_NAME] Del [PERSON_NAME] Audits Groups Edit Im…" at bounding box center [668, 528] width 1336 height 1057
click at [1261, 85] on link "Impersonate" at bounding box center [1232, 77] width 131 height 24
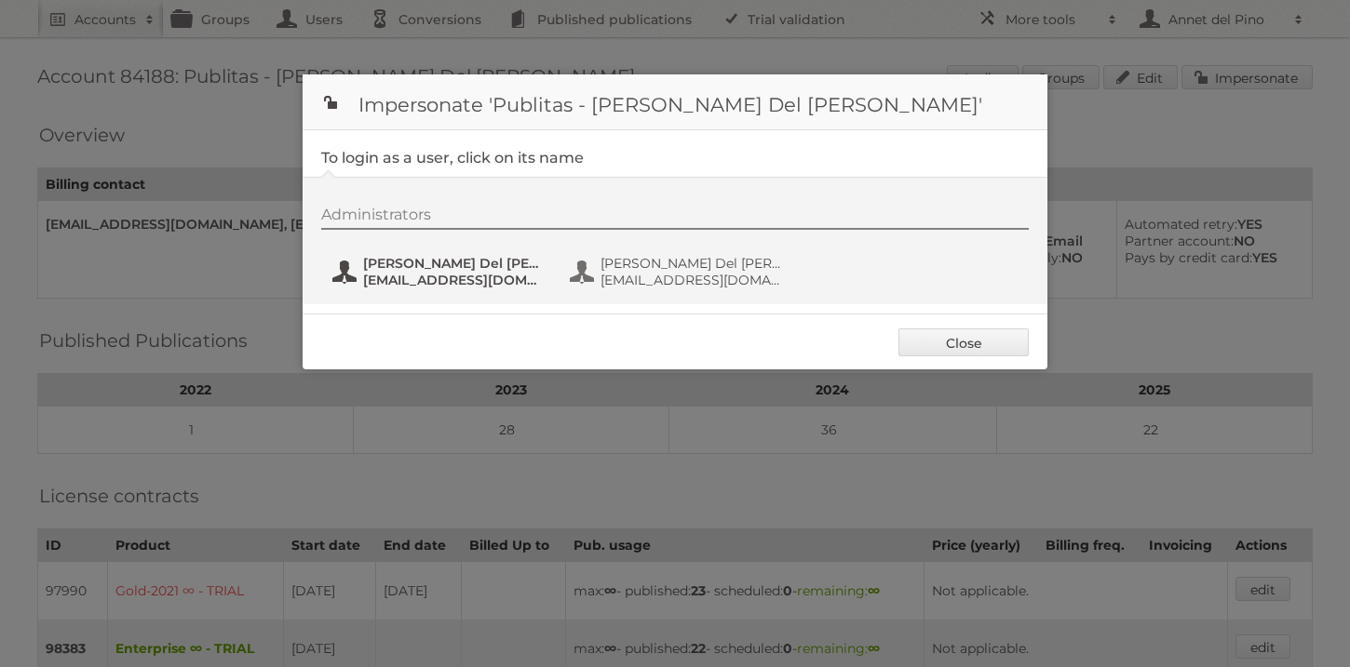
click at [484, 271] on span "Annet Del Pino" at bounding box center [453, 263] width 181 height 17
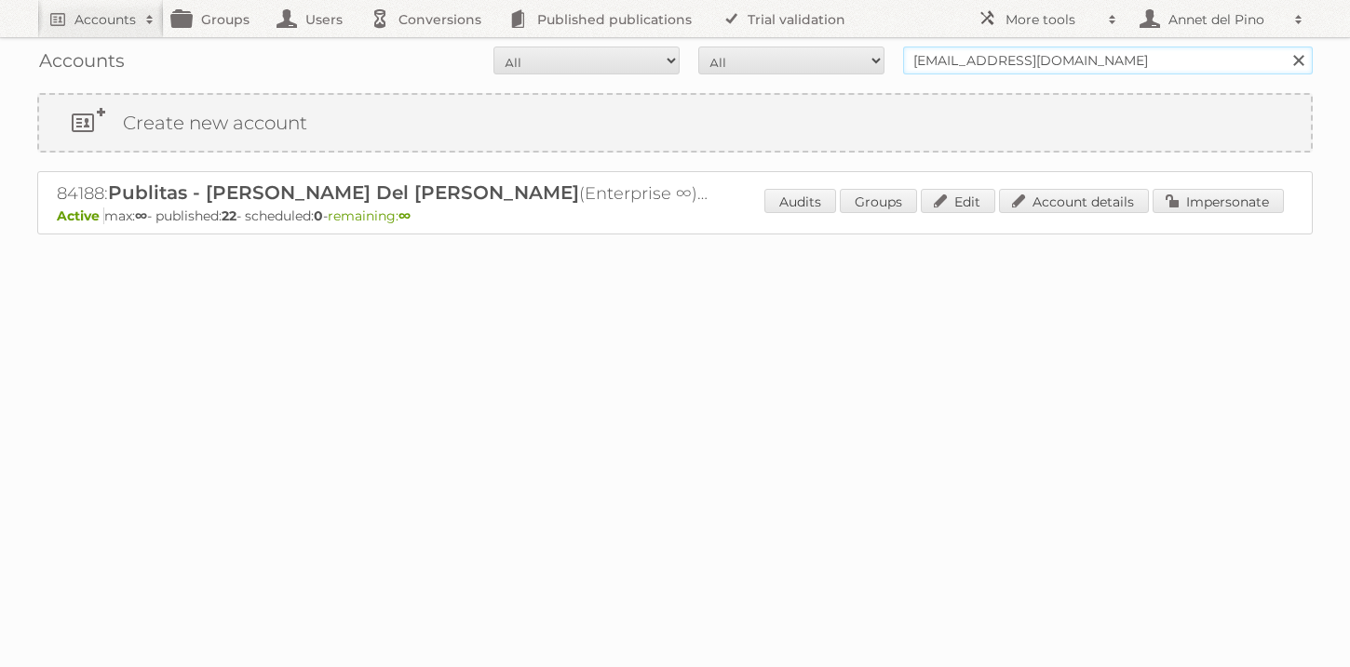
click at [922, 63] on input "annet@publitas.com" at bounding box center [1108, 61] width 410 height 28
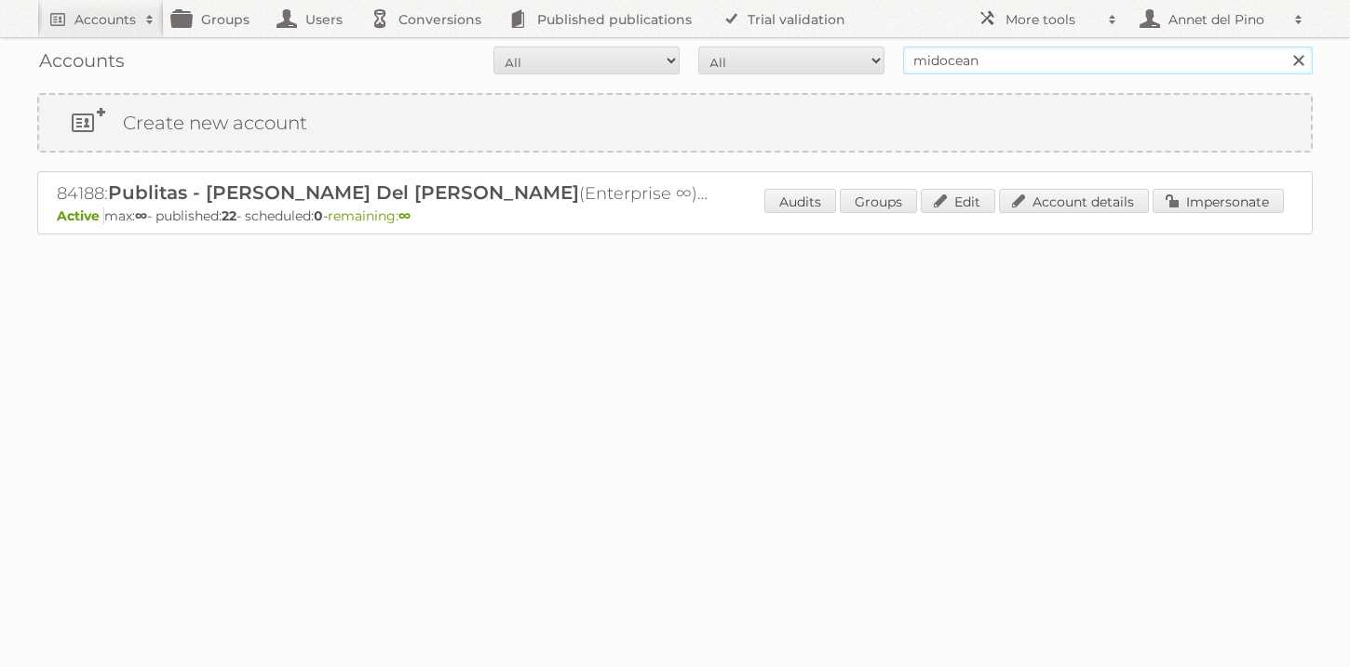
type input "midocean"
click at [1284, 47] on input "Search" at bounding box center [1298, 61] width 28 height 28
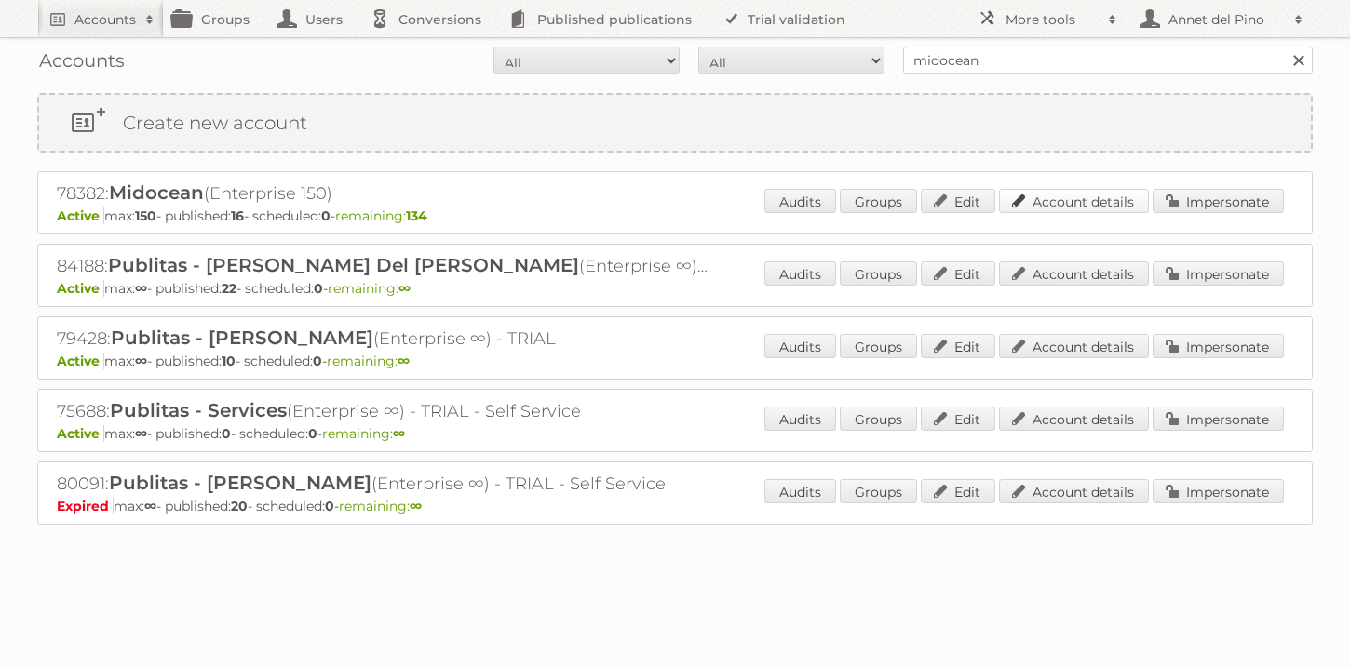
click at [1101, 199] on link "Account details" at bounding box center [1074, 201] width 150 height 24
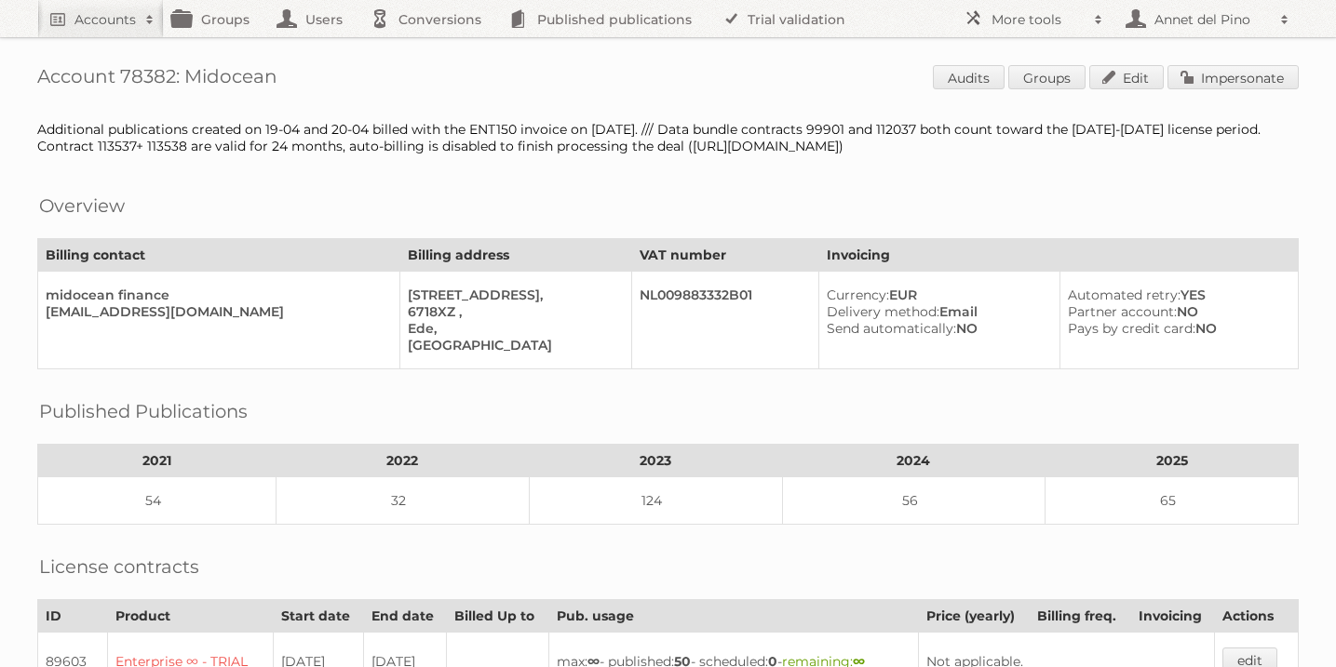
click at [1231, 85] on link "Impersonate" at bounding box center [1232, 77] width 131 height 24
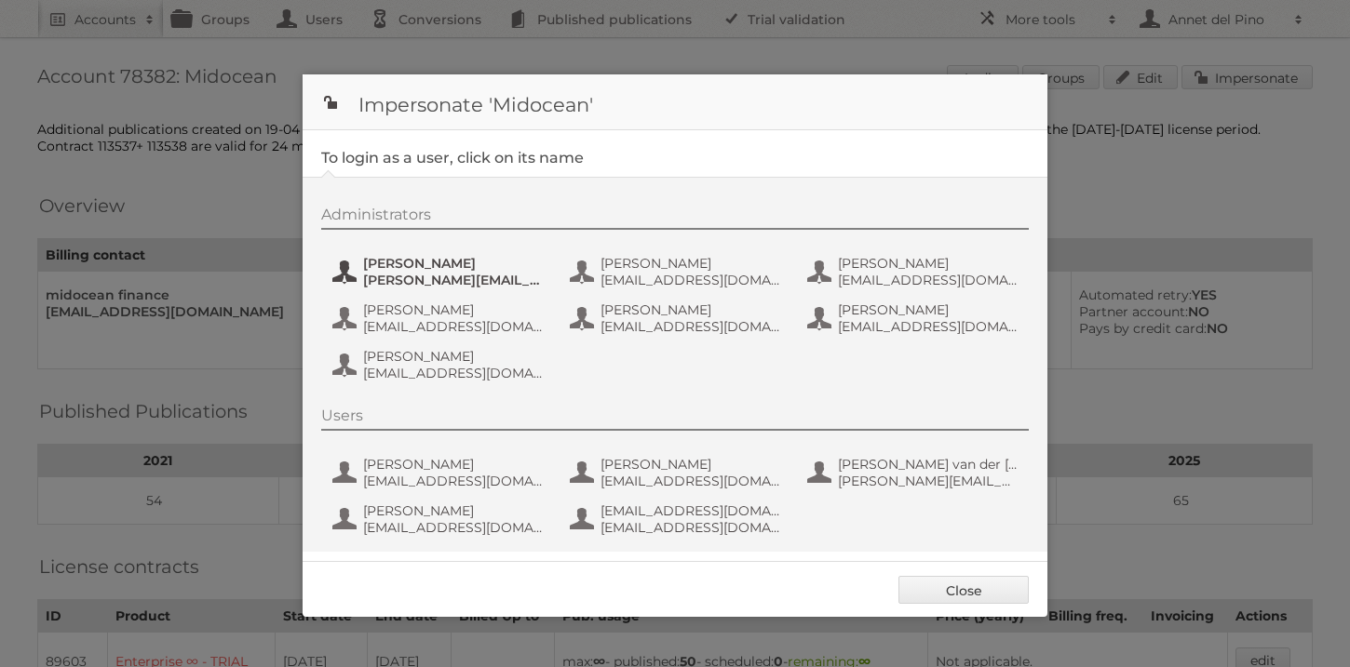
click at [482, 276] on span "[PERSON_NAME][EMAIL_ADDRESS][DOMAIN_NAME]" at bounding box center [453, 280] width 181 height 17
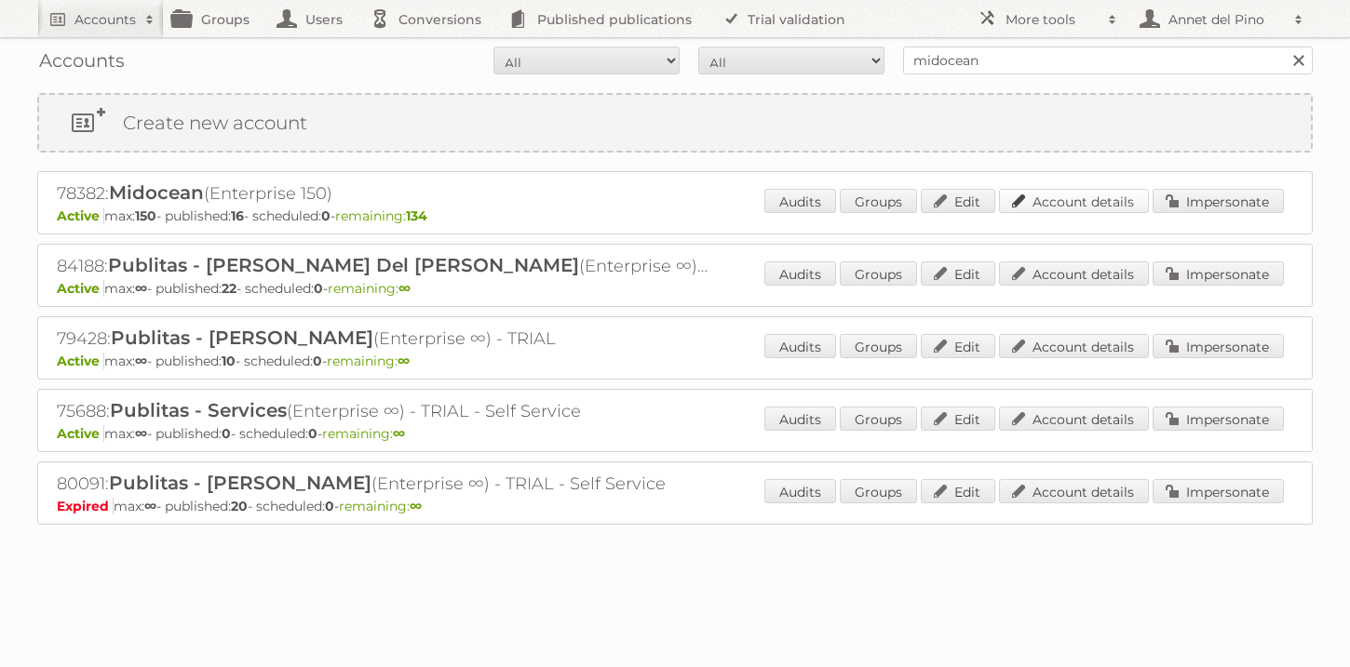
click at [1056, 204] on link "Account details" at bounding box center [1074, 201] width 150 height 24
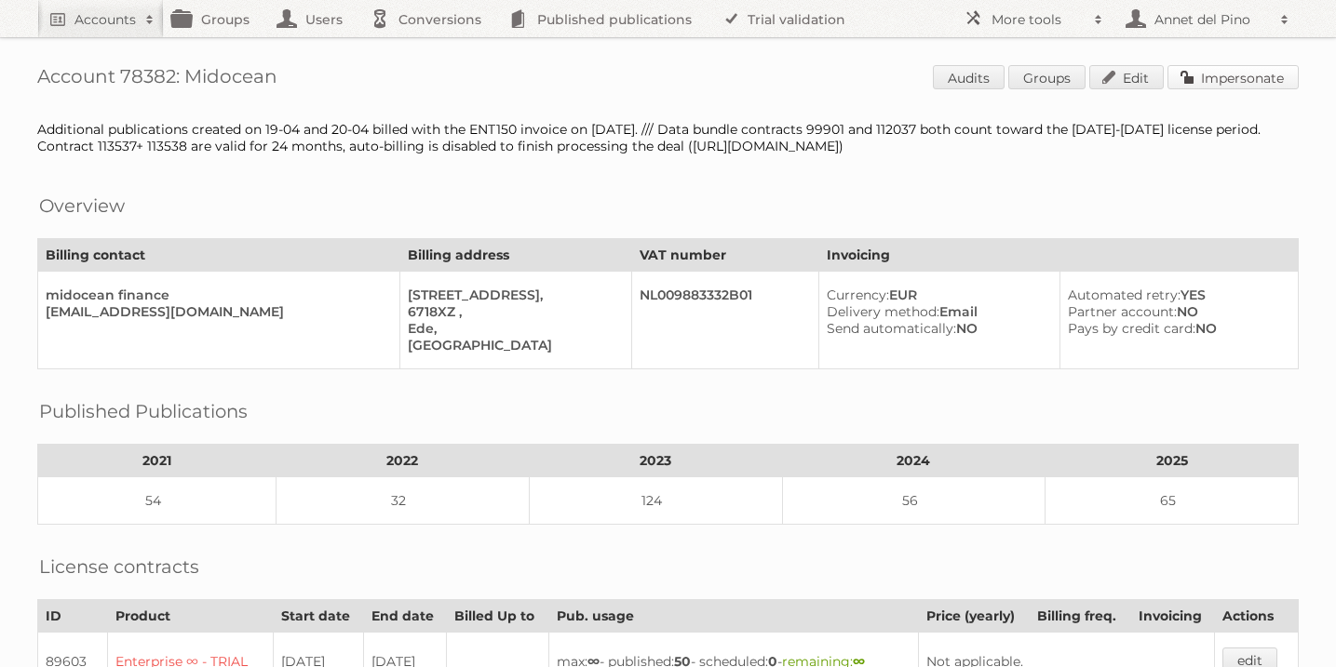
click at [1216, 77] on link "Impersonate" at bounding box center [1232, 77] width 131 height 24
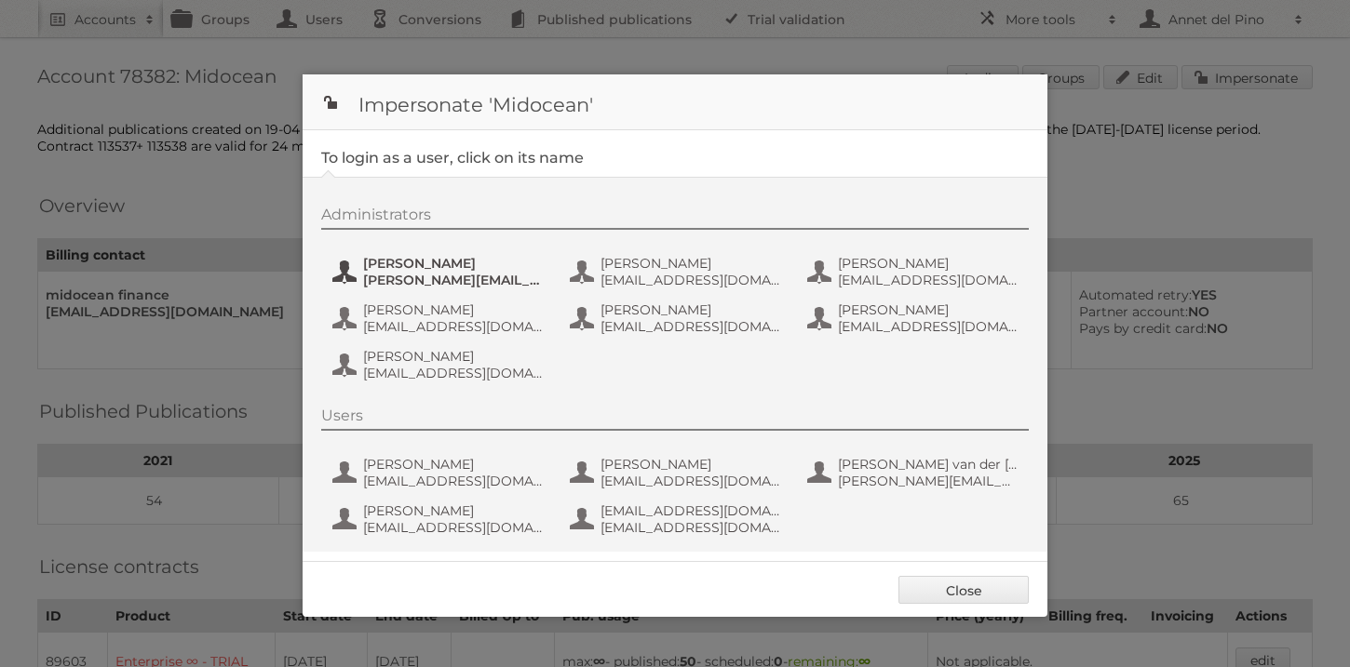
click at [399, 264] on span "[PERSON_NAME]" at bounding box center [453, 263] width 181 height 17
